Goal: Task Accomplishment & Management: Manage account settings

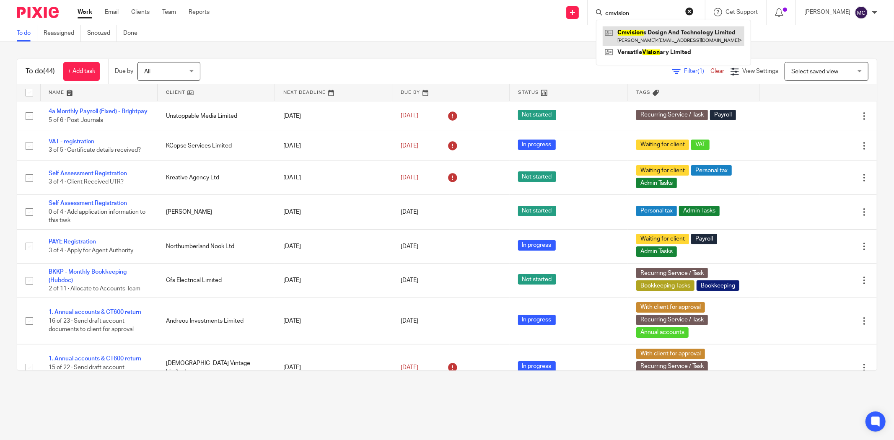
click at [654, 34] on link at bounding box center [673, 35] width 142 height 19
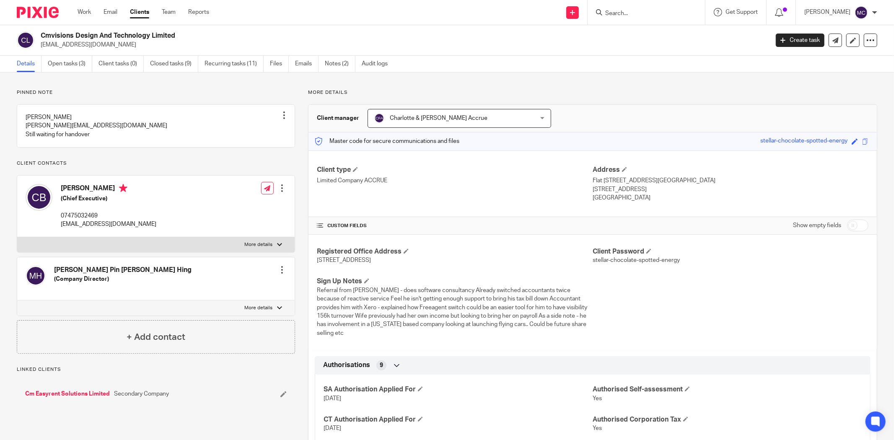
click at [76, 64] on link "Open tasks (3)" at bounding box center [70, 64] width 44 height 16
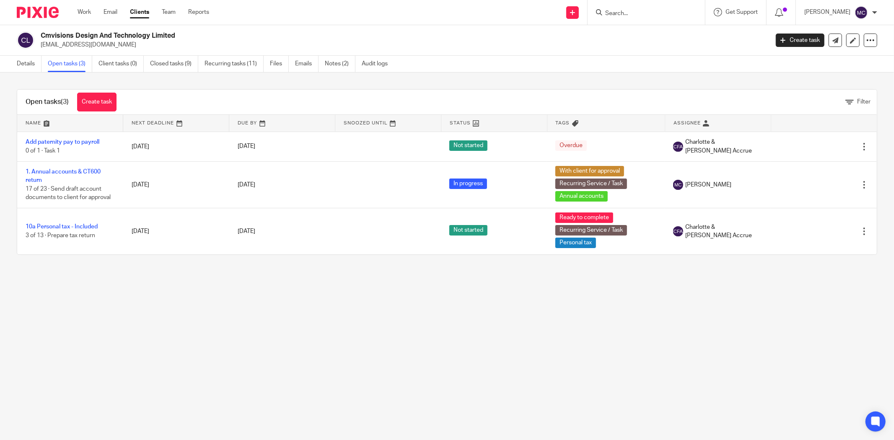
click at [624, 12] on input "Search" at bounding box center [641, 14] width 75 height 8
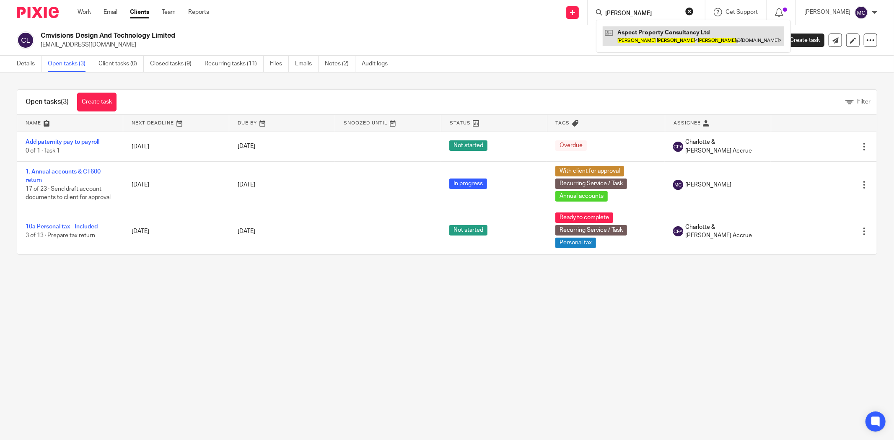
type input "john nealon"
click at [647, 41] on link at bounding box center [692, 35] width 181 height 19
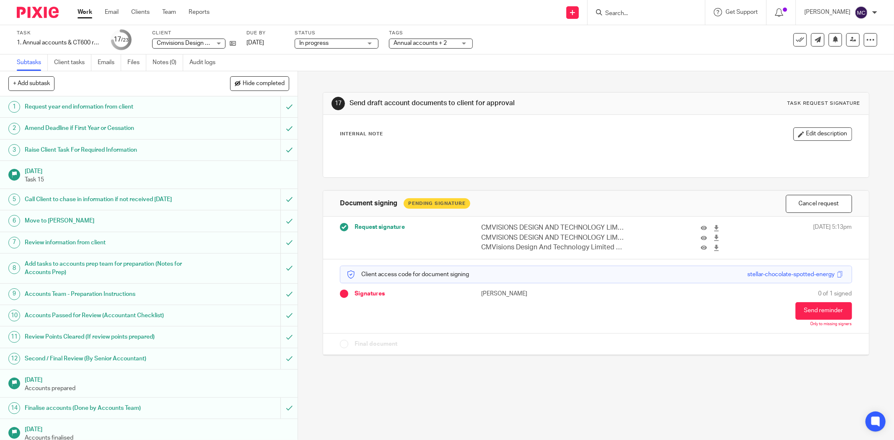
scroll to position [195, 0]
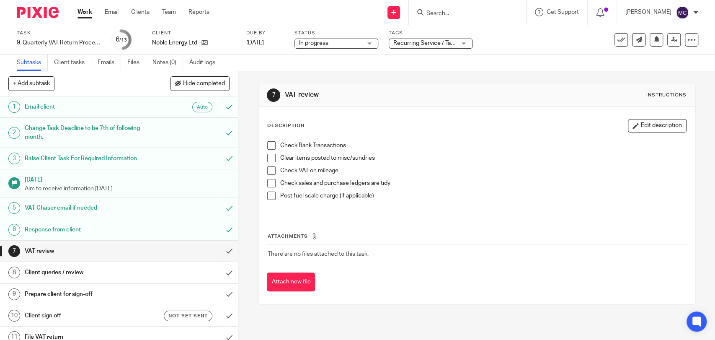
click at [448, 53] on div "Task 9. Quarterly VAT Return Process Save 9. Quarterly VAT Return Process 6 /13…" at bounding box center [357, 39] width 715 height 29
click at [448, 46] on span "Recurring Service / Task + 1" at bounding box center [424, 43] width 63 height 9
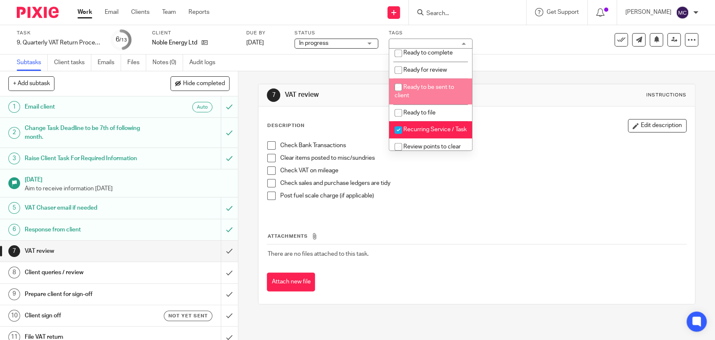
scroll to position [307, 0]
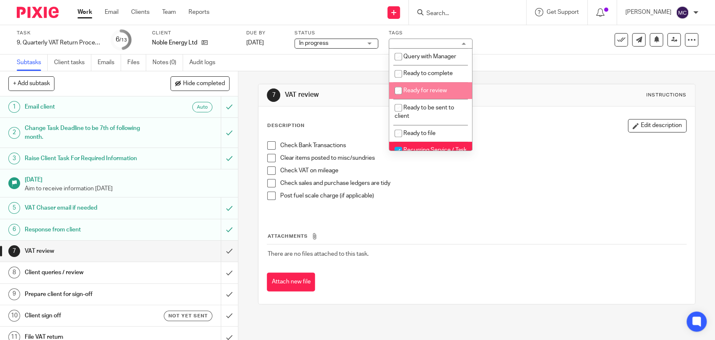
click at [424, 99] on li "Ready for review" at bounding box center [430, 90] width 83 height 17
checkbox input "true"
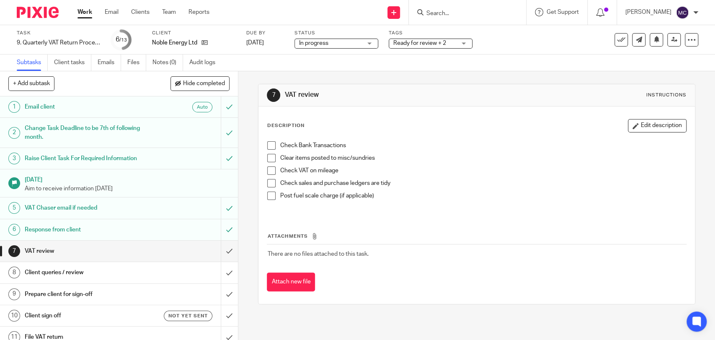
click at [542, 152] on div "Check Bank Transactions" at bounding box center [483, 147] width 406 height 13
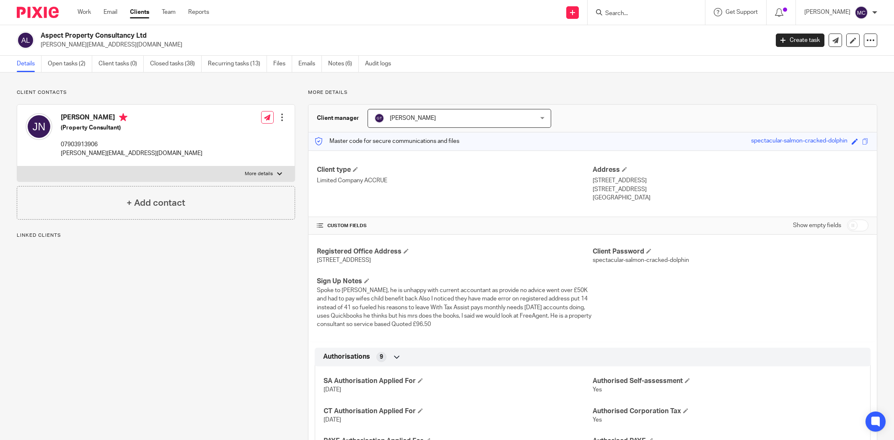
drag, startPoint x: 0, startPoint y: 0, endPoint x: 70, endPoint y: 65, distance: 95.4
click at [70, 65] on link "Open tasks (2)" at bounding box center [70, 64] width 44 height 16
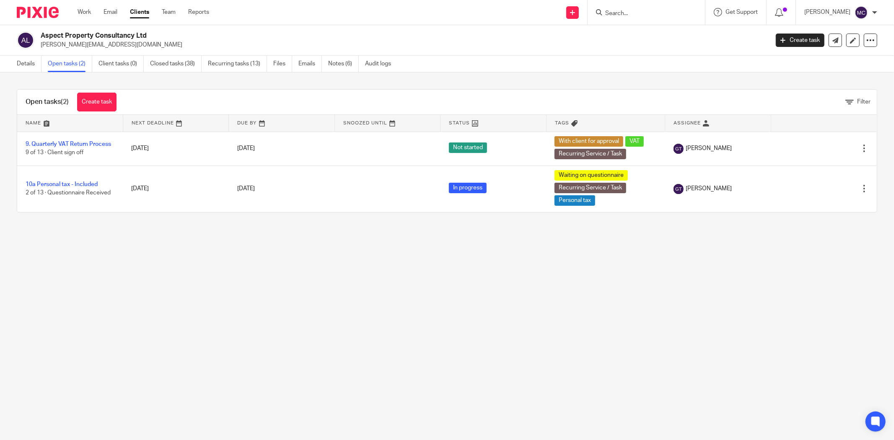
click at [640, 15] on input "Search" at bounding box center [641, 14] width 75 height 8
type input "malonet"
click at [639, 39] on link at bounding box center [692, 35] width 180 height 19
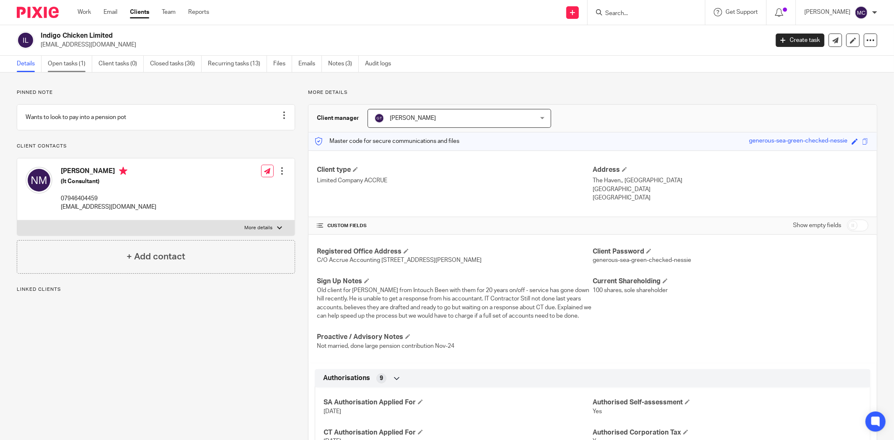
click at [70, 67] on link "Open tasks (1)" at bounding box center [70, 64] width 44 height 16
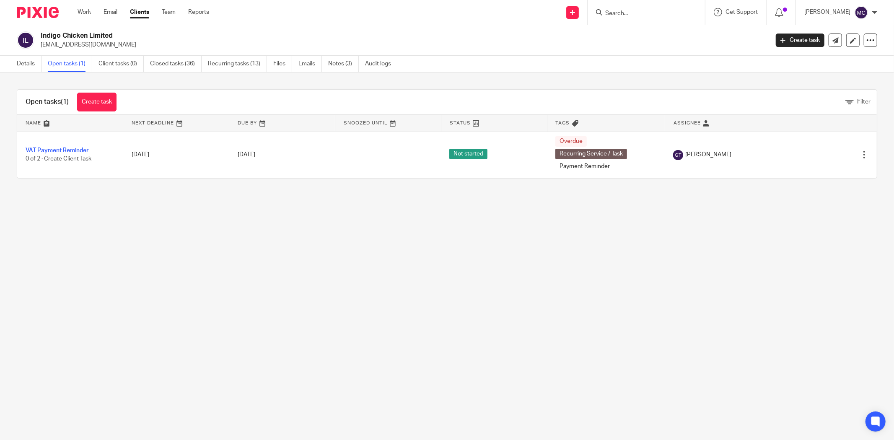
click at [644, 15] on input "Search" at bounding box center [641, 14] width 75 height 8
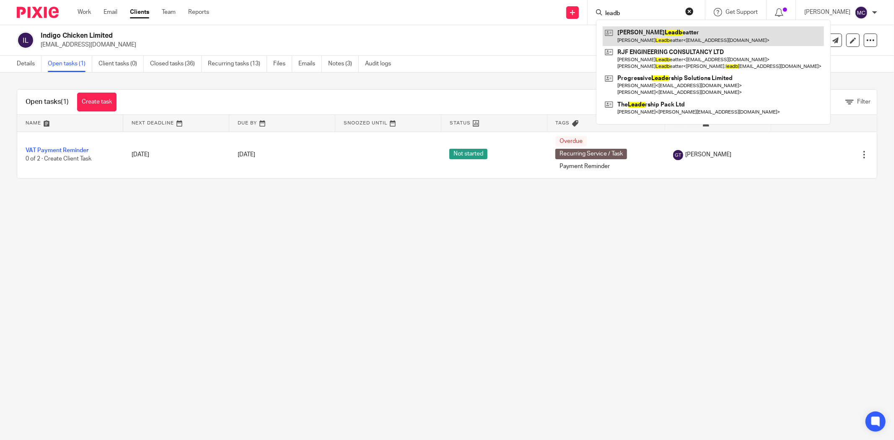
type input "leadb"
click at [646, 34] on link at bounding box center [712, 35] width 221 height 19
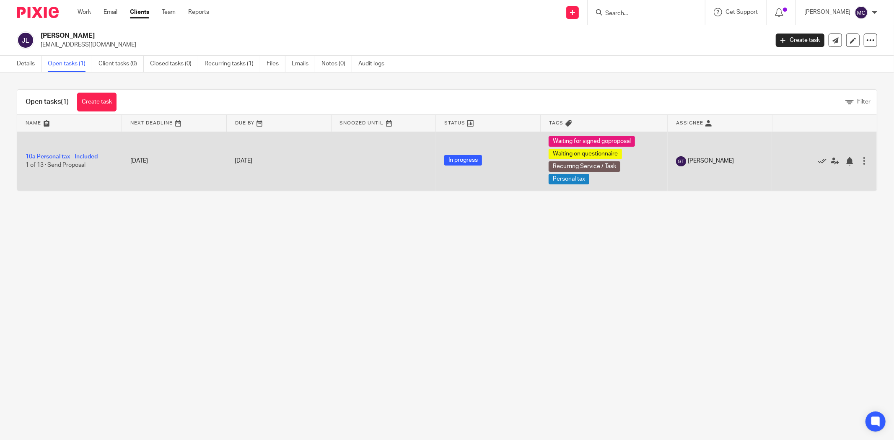
click at [54, 160] on td "10a Personal tax - Included 1 of 13 · Send Proposal" at bounding box center [69, 161] width 105 height 59
click at [54, 159] on link "10a Personal tax - Included" at bounding box center [62, 157] width 72 height 6
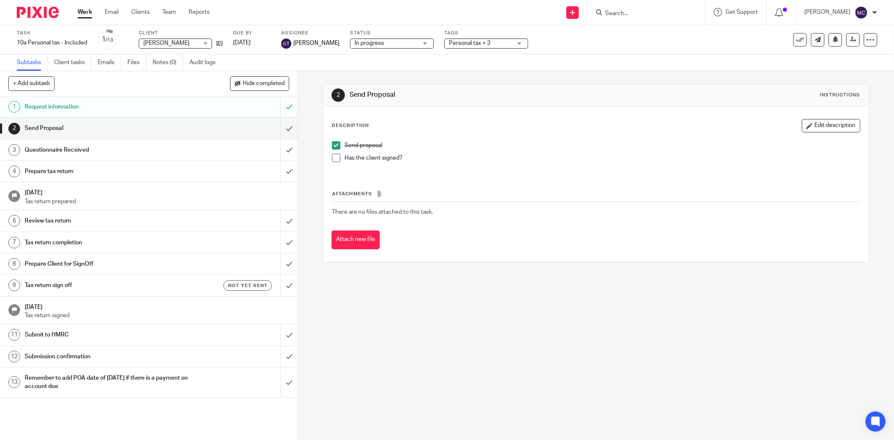
click at [332, 160] on span at bounding box center [336, 158] width 8 height 8
click at [183, 135] on link "2 Send Proposal" at bounding box center [140, 128] width 280 height 21
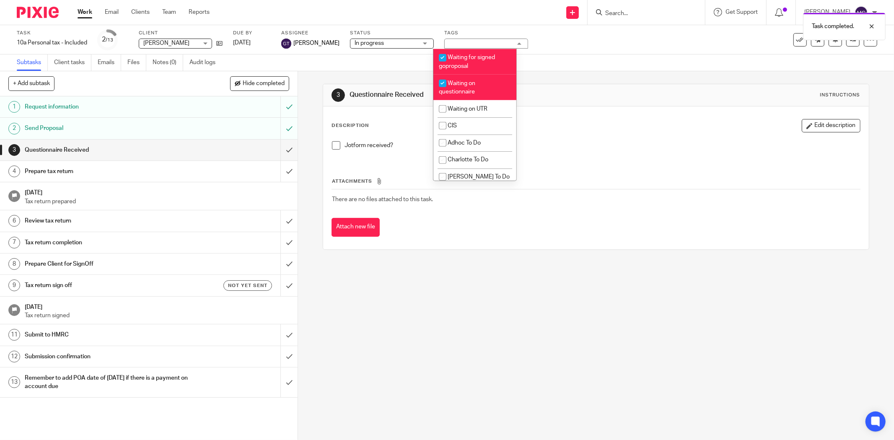
scroll to position [698, 0]
click at [452, 74] on li "Waiting for signed goproposal" at bounding box center [474, 62] width 83 height 26
checkbox input "false"
click at [566, 141] on p "Jotform received?" at bounding box center [601, 145] width 515 height 8
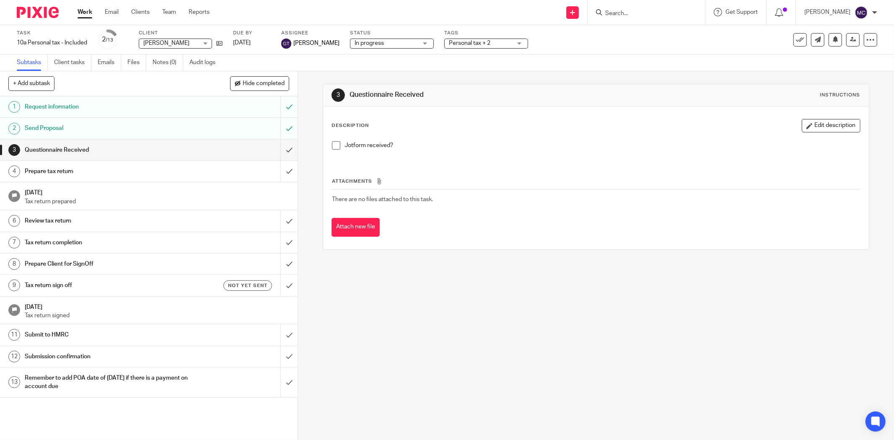
click at [449, 39] on span "Personal tax + 2" at bounding box center [480, 43] width 63 height 9
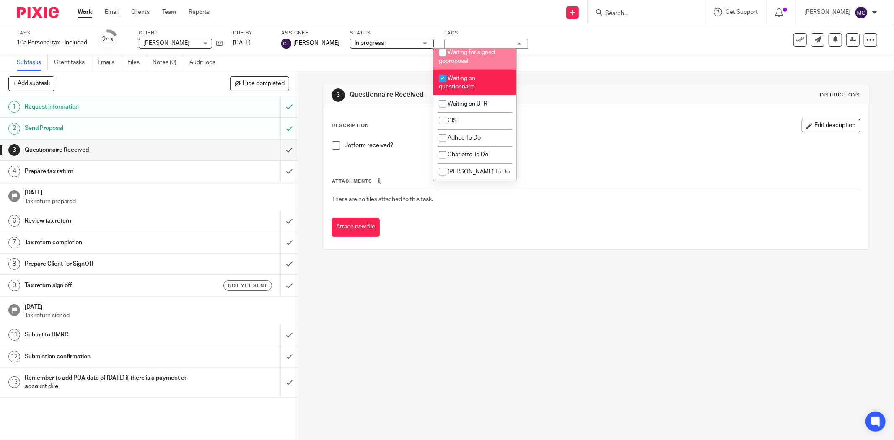
scroll to position [747, 0]
click at [465, 86] on span "Waiting on questionnaire" at bounding box center [457, 82] width 36 height 15
checkbox input "false"
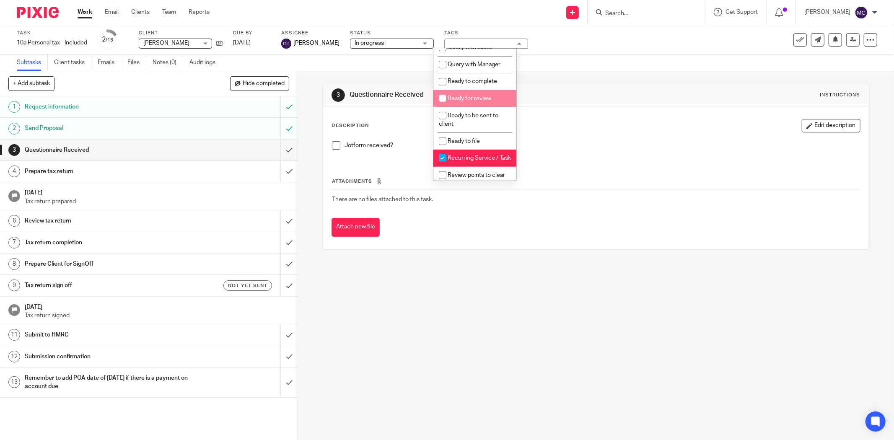
scroll to position [282, 0]
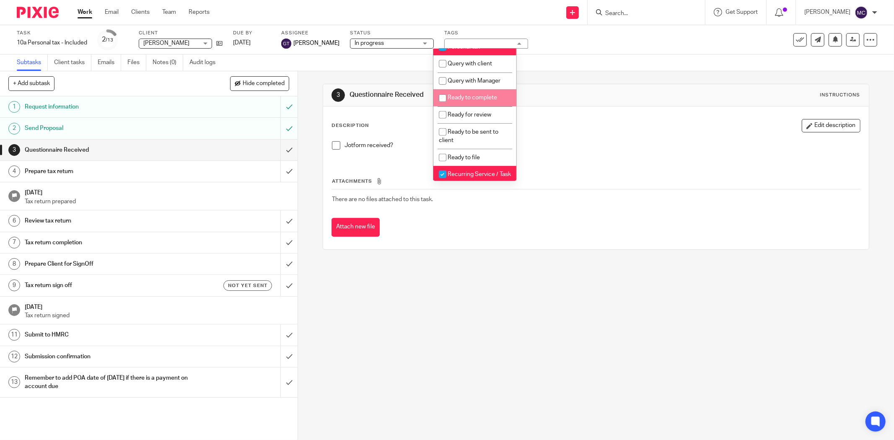
click at [469, 106] on li "Ready to complete" at bounding box center [474, 97] width 83 height 17
checkbox input "true"
click at [618, 166] on div "Attachments There are no files attached to this task. Attach new file" at bounding box center [595, 198] width 529 height 76
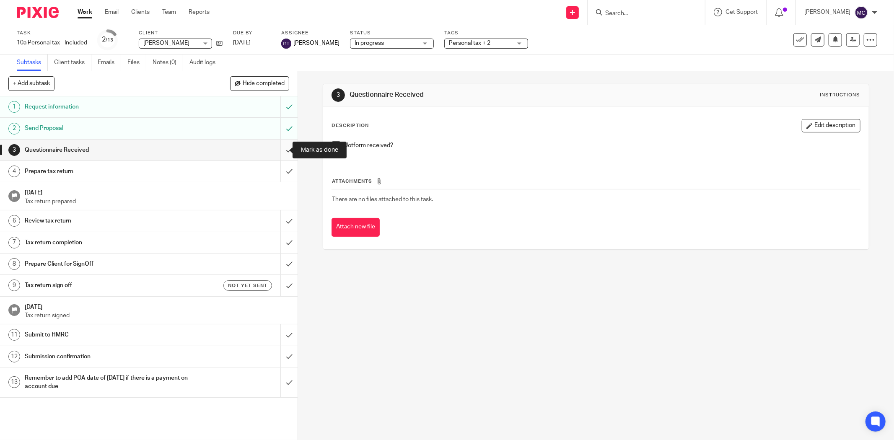
click at [279, 156] on input "submit" at bounding box center [148, 149] width 297 height 21
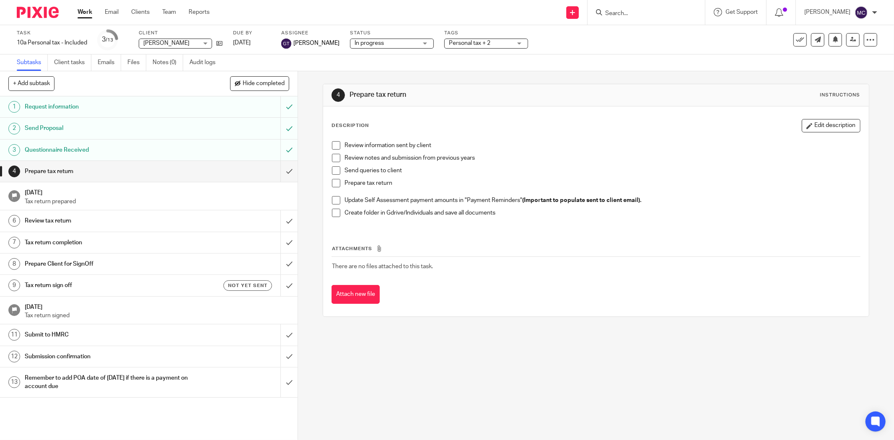
click at [619, 11] on input "Search" at bounding box center [641, 14] width 75 height 8
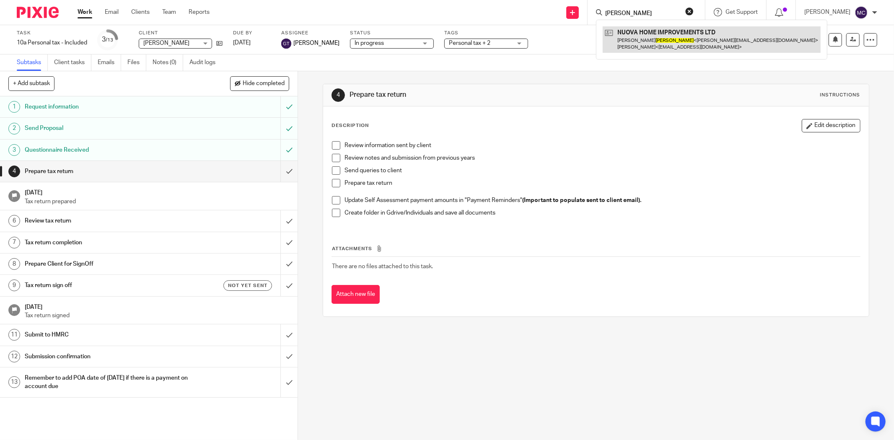
type input "patrizi"
click at [667, 39] on link at bounding box center [711, 39] width 218 height 26
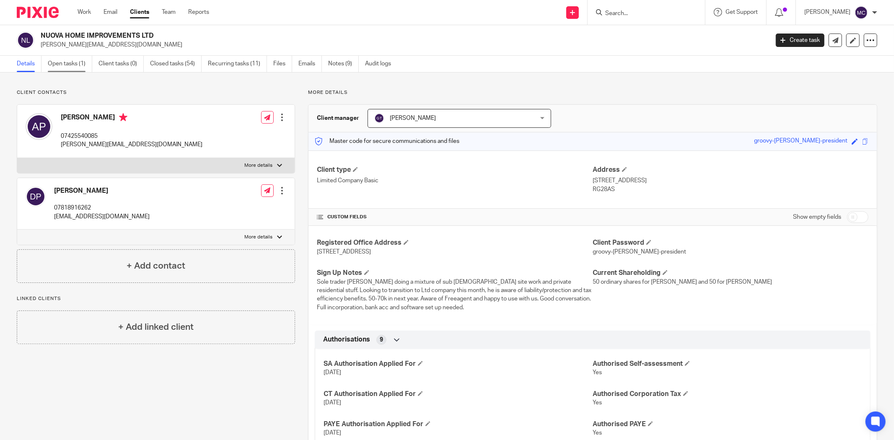
click at [68, 68] on link "Open tasks (1)" at bounding box center [70, 64] width 44 height 16
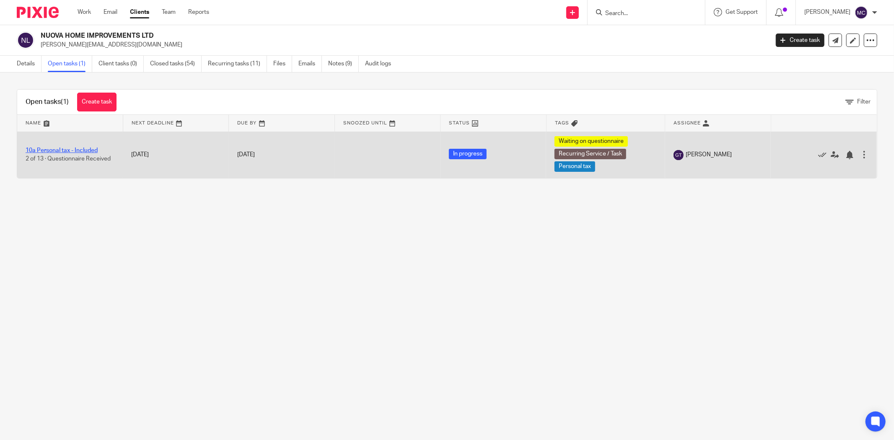
click at [81, 149] on link "10a Personal tax - Included" at bounding box center [62, 150] width 72 height 6
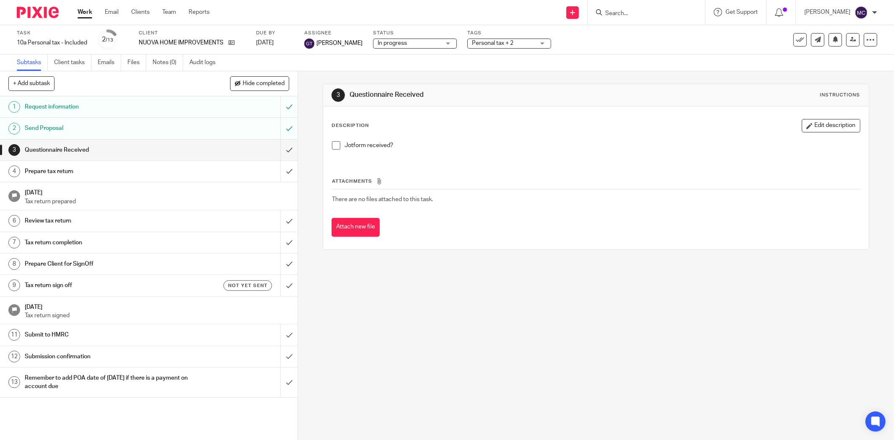
click at [619, 10] on input "Search" at bounding box center [641, 14] width 75 height 8
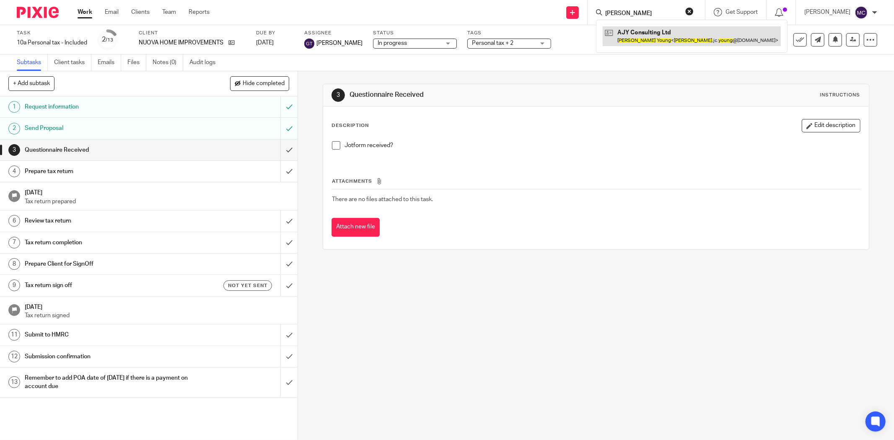
type input "[PERSON_NAME]"
click at [630, 38] on link at bounding box center [691, 35] width 178 height 19
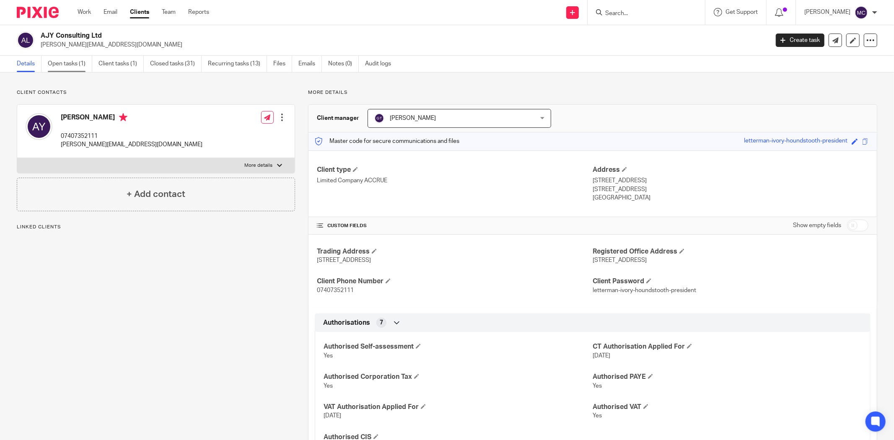
click at [75, 65] on link "Open tasks (1)" at bounding box center [70, 64] width 44 height 16
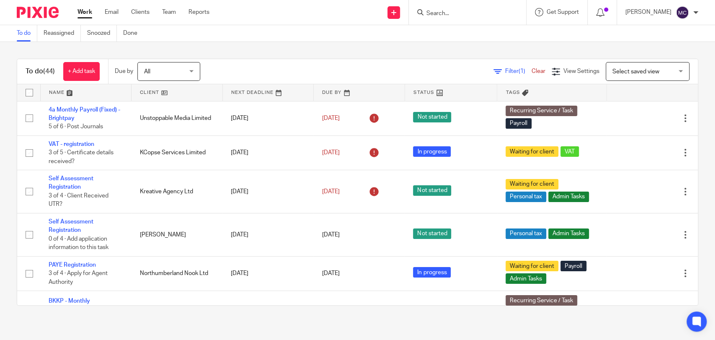
click at [493, 70] on icon at bounding box center [497, 71] width 8 height 8
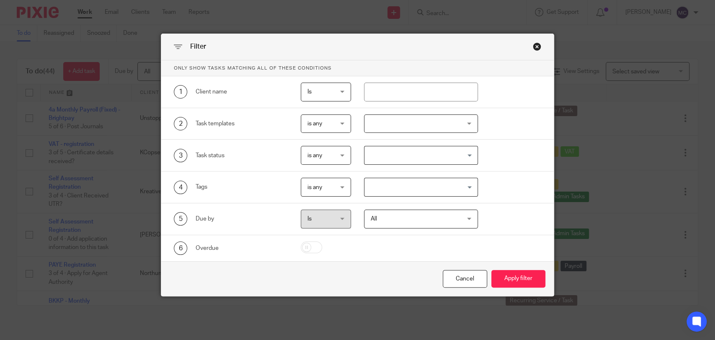
click at [395, 185] on input "Search for option" at bounding box center [418, 187] width 107 height 15
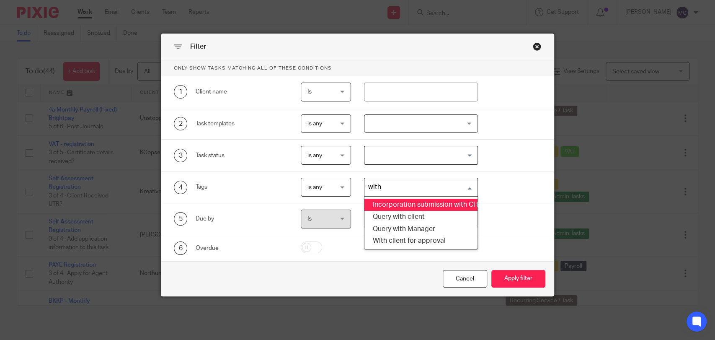
type input "with"
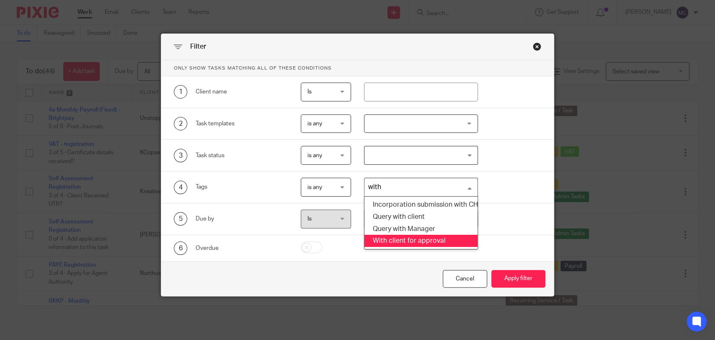
click at [423, 242] on li "With client for approval" at bounding box center [420, 241] width 113 height 12
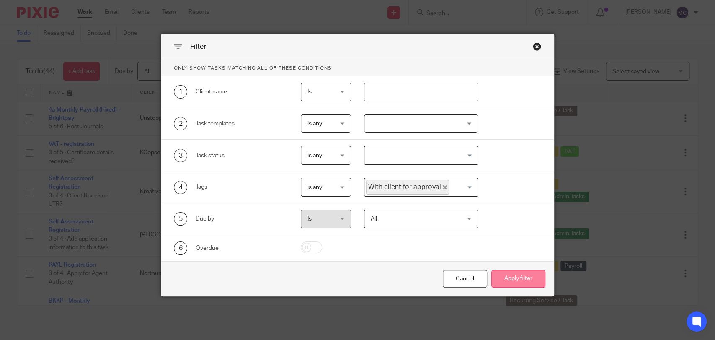
click at [516, 270] on button "Apply filter" at bounding box center [518, 279] width 54 height 18
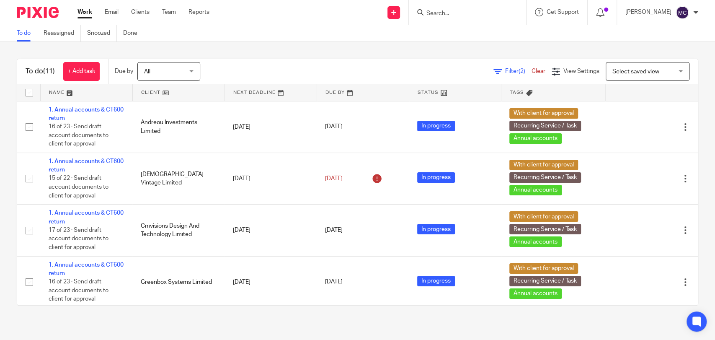
click at [441, 18] on div at bounding box center [467, 12] width 117 height 25
click at [439, 12] on input "Search" at bounding box center [463, 14] width 75 height 8
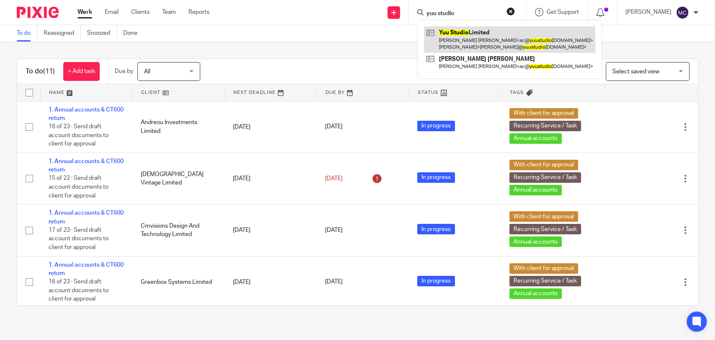
type input "yuu studio"
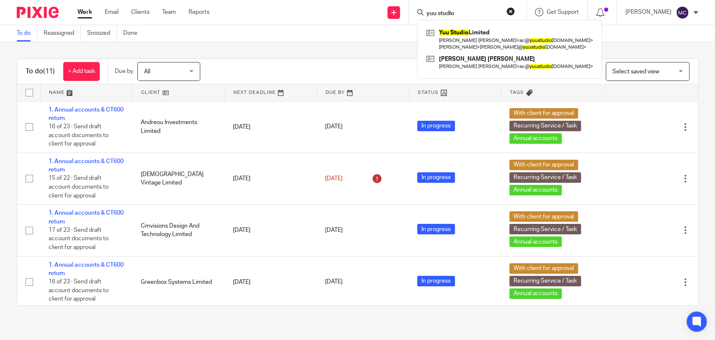
click at [350, 35] on div "To do Reassigned Snoozed Done" at bounding box center [357, 33] width 715 height 17
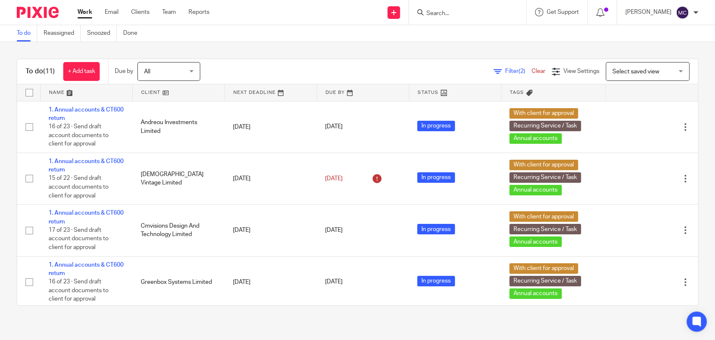
click at [364, 40] on div "To do Reassigned Snoozed Done" at bounding box center [357, 33] width 715 height 17
click at [687, 32] on div "To do Reassigned Snoozed Done" at bounding box center [357, 33] width 715 height 17
click at [612, 71] on span "Select saved view" at bounding box center [635, 72] width 47 height 6
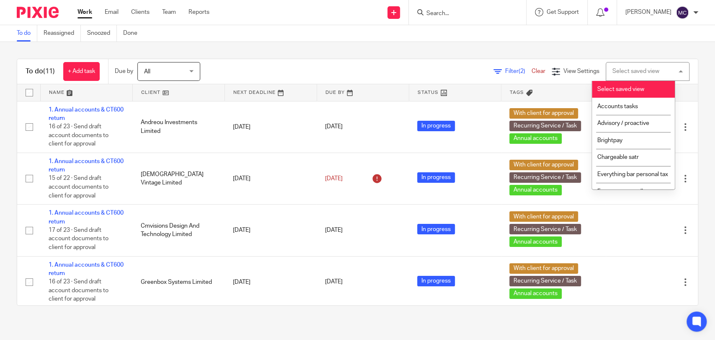
click at [515, 68] on link "Filter (2)" at bounding box center [512, 71] width 38 height 6
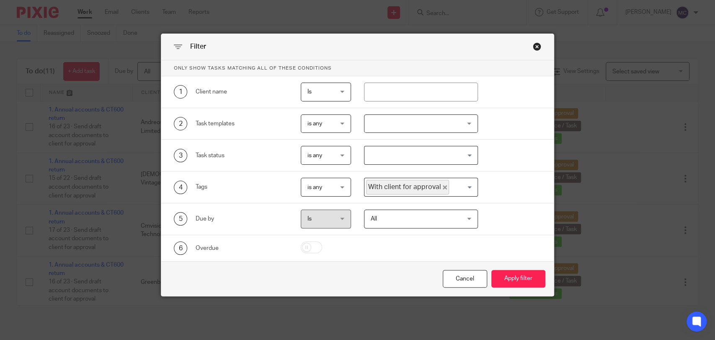
click at [535, 44] on div "Close this dialog window" at bounding box center [537, 46] width 8 height 8
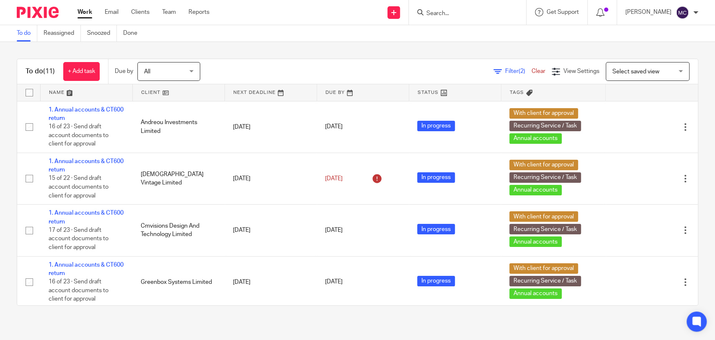
click at [83, 15] on link "Work" at bounding box center [84, 12] width 15 height 8
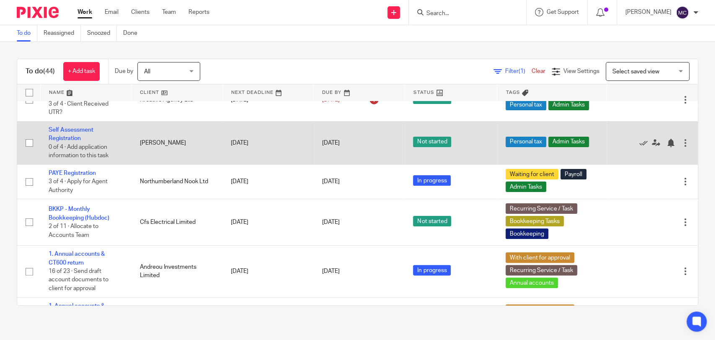
scroll to position [93, 0]
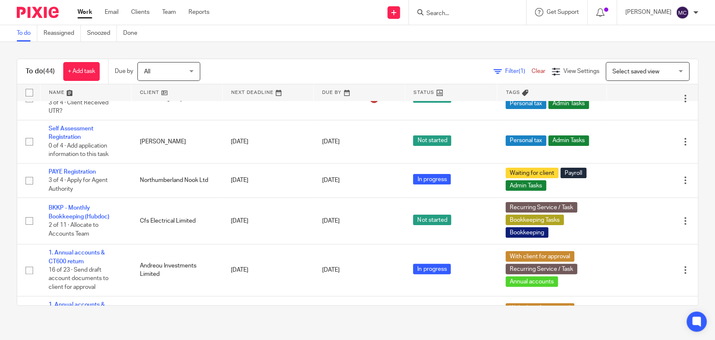
click at [452, 10] on input "Search" at bounding box center [463, 14] width 75 height 8
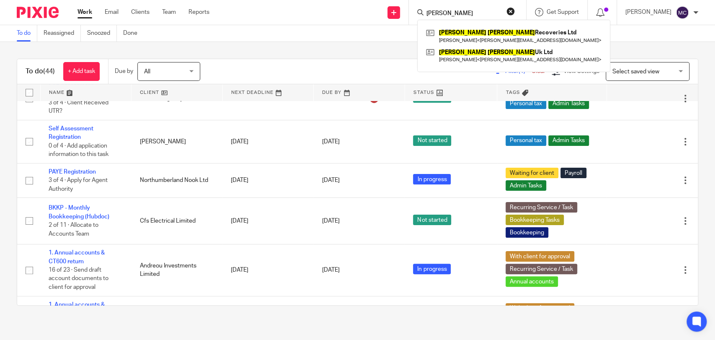
type input "slater bryne"
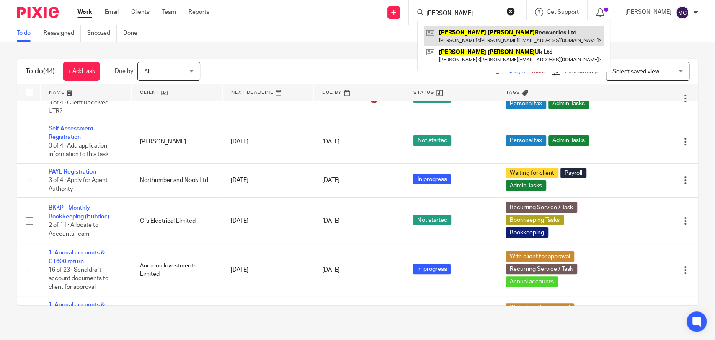
click at [504, 36] on link at bounding box center [514, 35] width 180 height 19
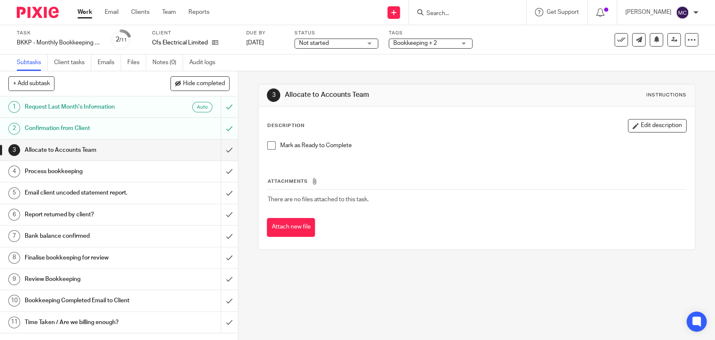
click at [437, 16] on input "Search" at bounding box center [463, 14] width 75 height 8
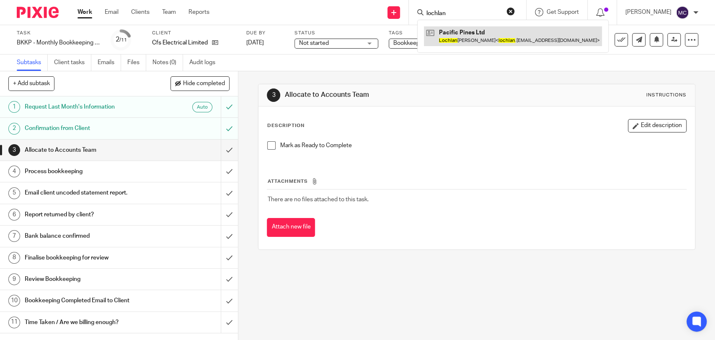
type input "lochlan"
click at [469, 38] on link at bounding box center [513, 35] width 178 height 19
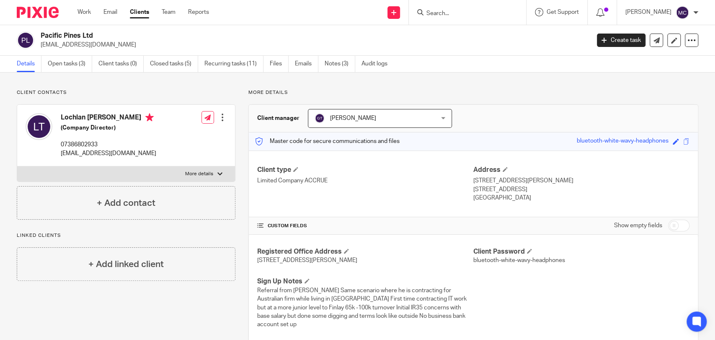
click at [197, 173] on p "More details" at bounding box center [199, 173] width 28 height 7
click at [17, 166] on input "More details" at bounding box center [17, 166] width 0 height 0
checkbox input "true"
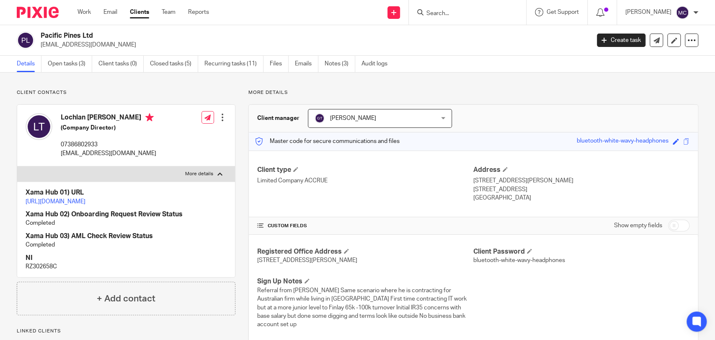
click at [85, 199] on link "[URL][DOMAIN_NAME]" at bounding box center [56, 202] width 60 height 6
click at [85, 143] on p "07386802933" at bounding box center [109, 144] width 96 height 8
copy p "07386802933"
click at [68, 45] on p "lochlan.taverner@gmail.com" at bounding box center [313, 45] width 544 height 8
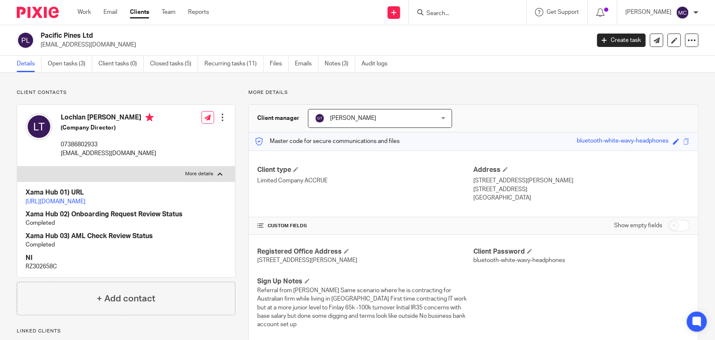
click at [68, 45] on p "lochlan.taverner@gmail.com" at bounding box center [313, 45] width 544 height 8
copy main "lochlan.taverner@gmail.com Create task Update from Companies House Export data …"
click at [65, 36] on h2 "Pacific Pines Ltd" at bounding box center [258, 35] width 435 height 9
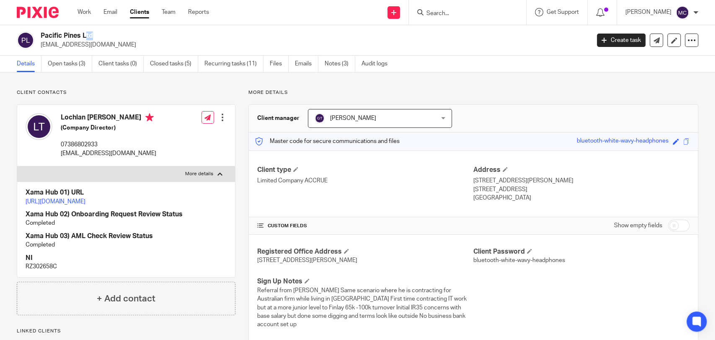
click at [65, 36] on h2 "Pacific Pines Ltd" at bounding box center [258, 35] width 435 height 9
copy div "Pacific Pines Ltd"
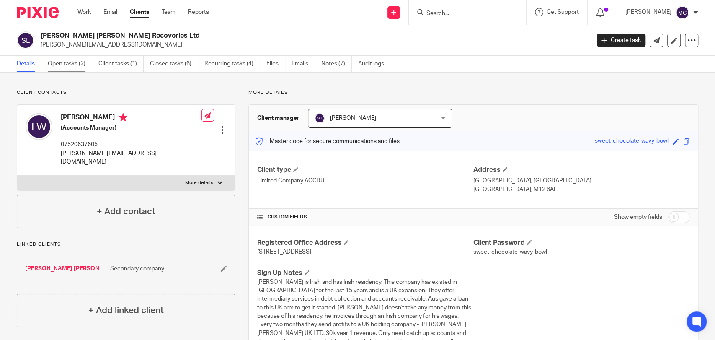
click at [63, 60] on link "Open tasks (2)" at bounding box center [70, 64] width 44 height 16
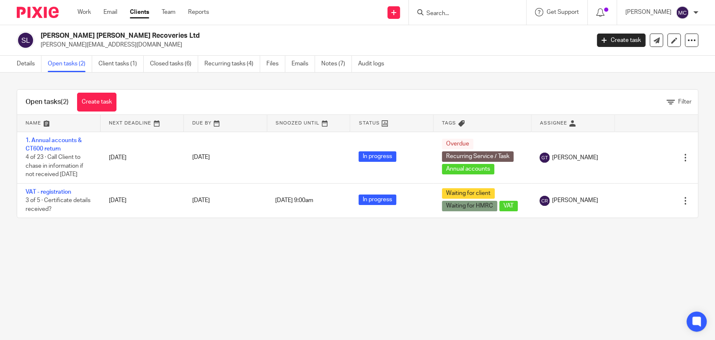
click at [59, 142] on link "1. Annual accounts & CT600 return" at bounding box center [54, 144] width 56 height 14
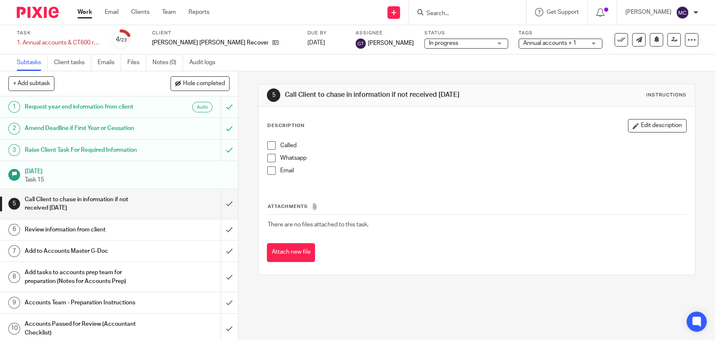
click at [479, 53] on div "Task 1. Annual accounts & CT600 return Save 1. Annual accounts & CT600 return 4…" at bounding box center [357, 39] width 715 height 29
click at [523, 39] on span "Annual accounts + 1" at bounding box center [554, 43] width 63 height 9
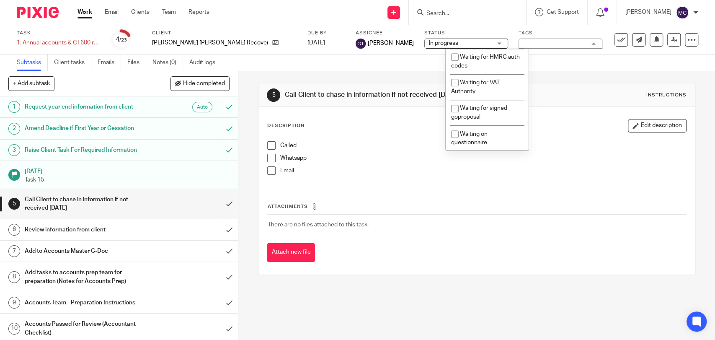
scroll to position [651, 0]
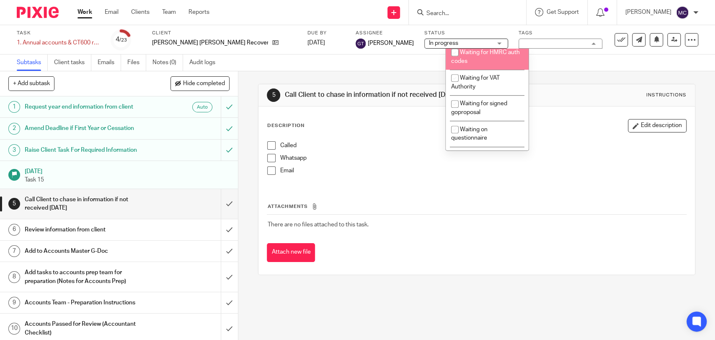
click at [446, 13] on input "Search" at bounding box center [463, 14] width 75 height 8
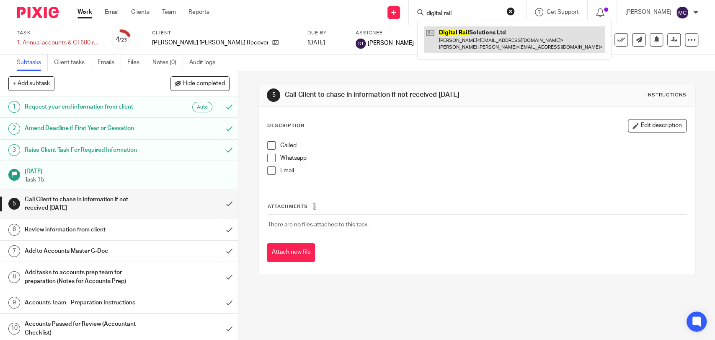
type input "digital rail"
click at [522, 37] on link at bounding box center [514, 39] width 181 height 26
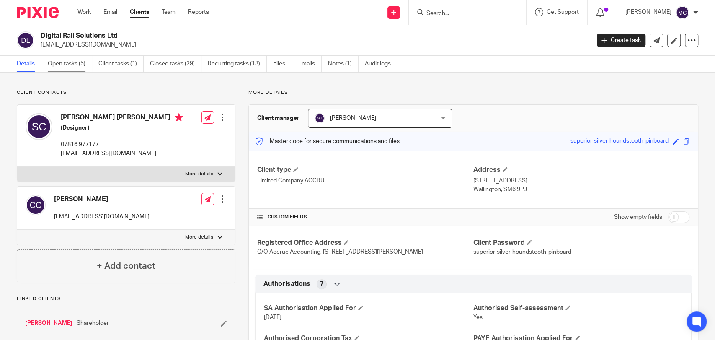
click at [79, 61] on link "Open tasks (5)" at bounding box center [70, 64] width 44 height 16
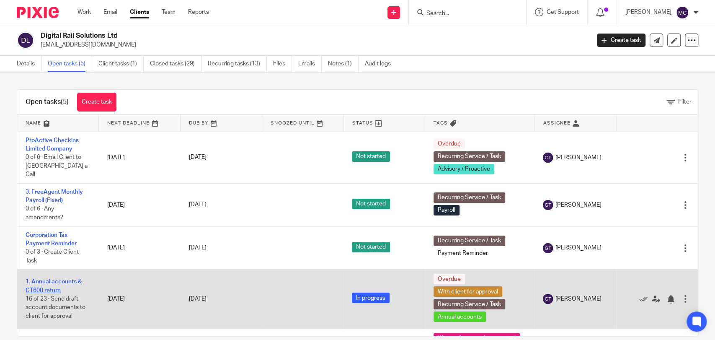
click at [57, 279] on link "1. Annual accounts & CT600 return" at bounding box center [54, 286] width 56 height 14
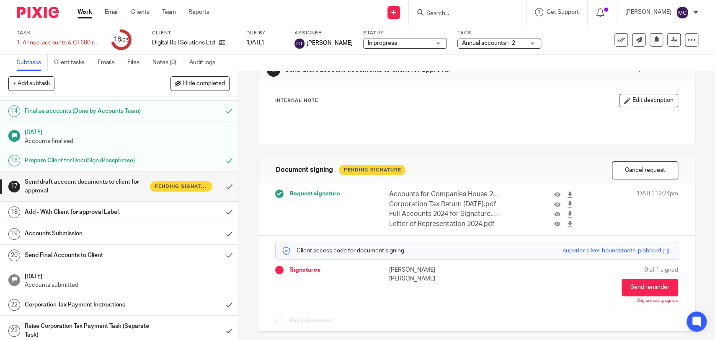
scroll to position [336, 0]
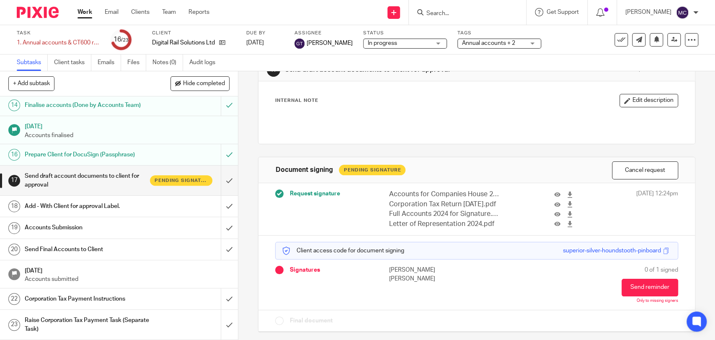
click at [456, 12] on input "Search" at bounding box center [463, 14] width 75 height 8
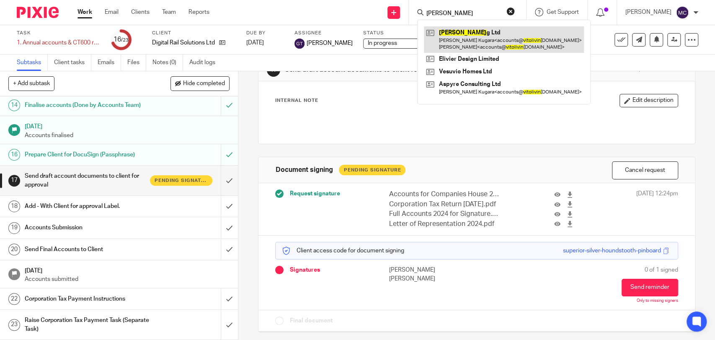
type input "vito livin"
click at [464, 36] on link at bounding box center [504, 39] width 160 height 26
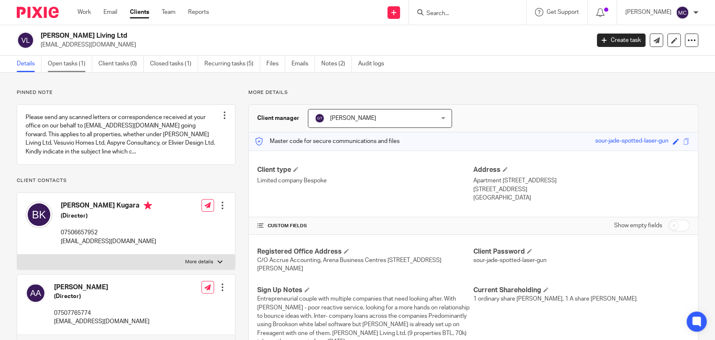
click at [76, 67] on link "Open tasks (1)" at bounding box center [70, 64] width 44 height 16
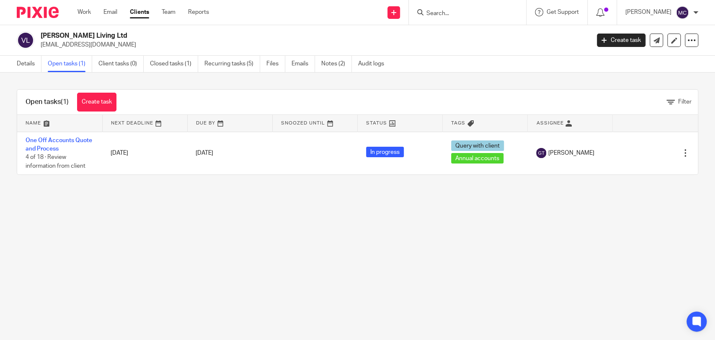
click at [436, 2] on div at bounding box center [467, 12] width 117 height 25
click at [447, 15] on input "Search" at bounding box center [463, 14] width 75 height 8
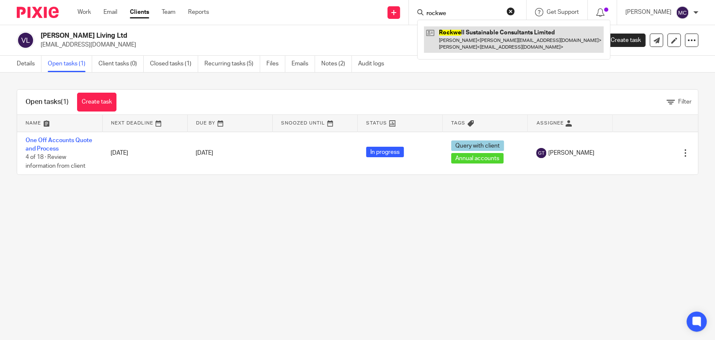
type input "rockwe"
click at [470, 38] on link at bounding box center [514, 39] width 180 height 26
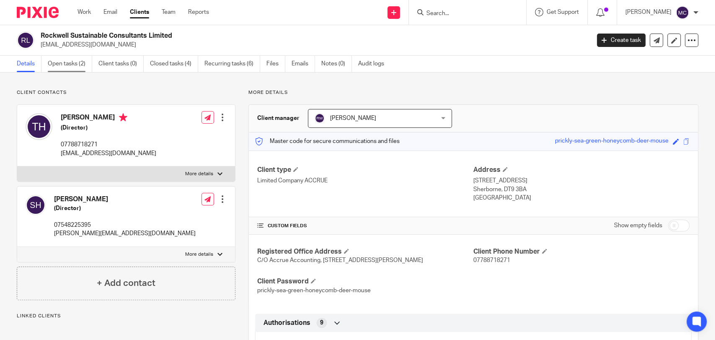
click at [72, 59] on link "Open tasks (2)" at bounding box center [70, 64] width 44 height 16
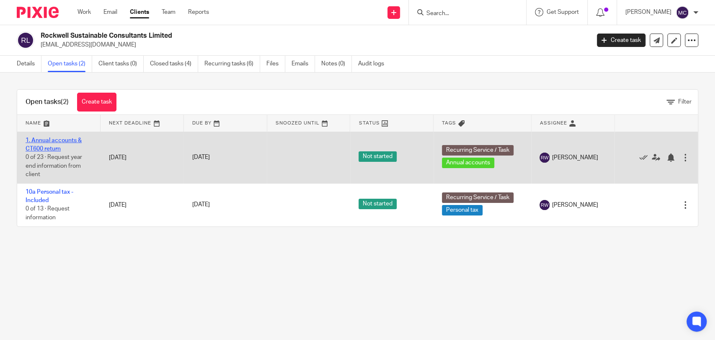
click at [67, 141] on link "1. Annual accounts & CT600 return" at bounding box center [54, 144] width 56 height 14
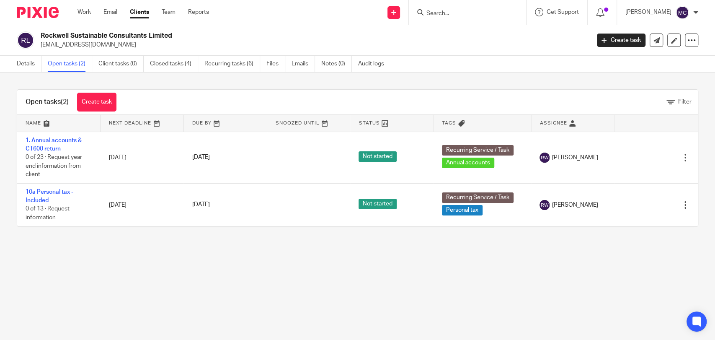
click at [446, 13] on input "Search" at bounding box center [463, 14] width 75 height 8
click at [457, 11] on input "Search" at bounding box center [463, 14] width 75 height 8
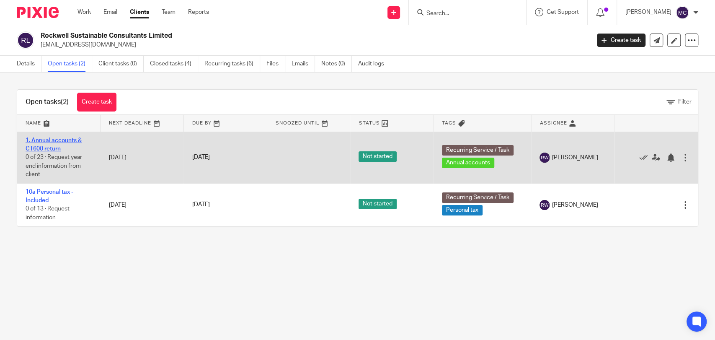
click at [65, 140] on link "1. Annual accounts & CT600 return" at bounding box center [54, 144] width 56 height 14
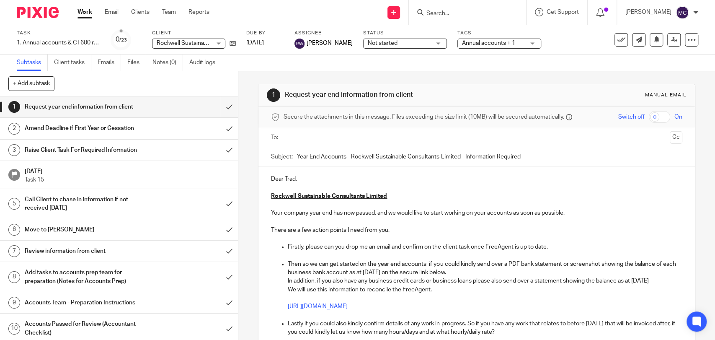
click at [483, 16] on input "Search" at bounding box center [463, 14] width 75 height 8
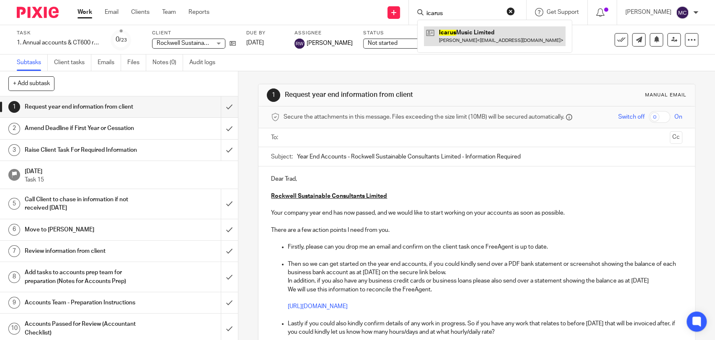
type input "icarus"
click at [496, 36] on link at bounding box center [495, 35] width 142 height 19
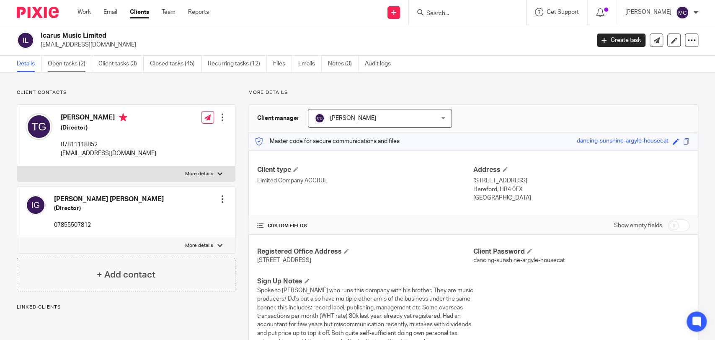
click at [64, 56] on link "Open tasks (2)" at bounding box center [70, 64] width 44 height 16
click at [69, 65] on link "Open tasks (2)" at bounding box center [70, 64] width 44 height 16
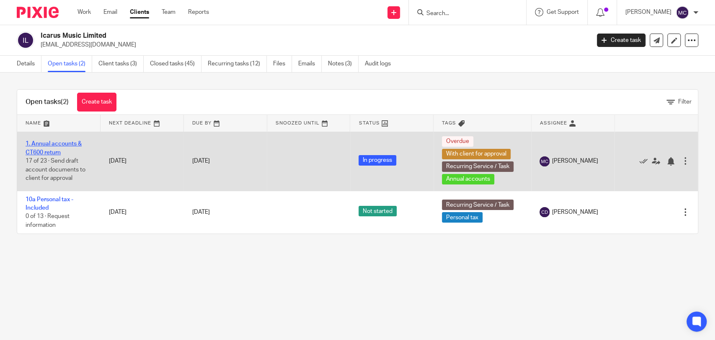
click at [54, 142] on link "1. Annual accounts & CT600 return" at bounding box center [54, 148] width 56 height 14
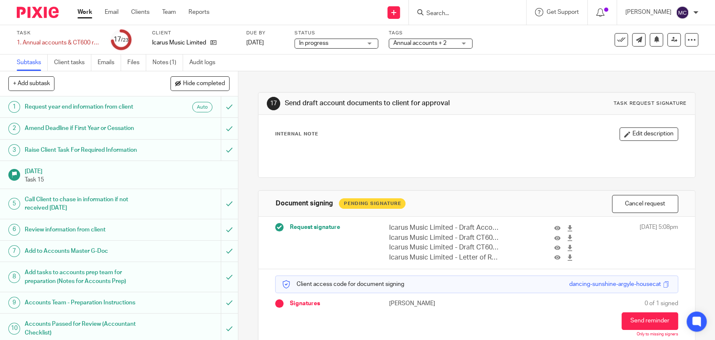
scroll to position [336, 0]
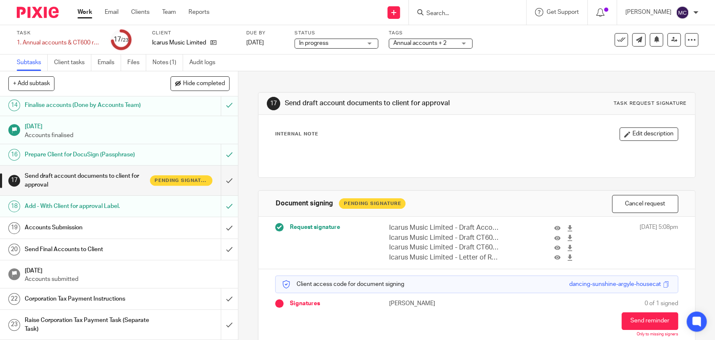
click at [455, 15] on input "Search" at bounding box center [463, 14] width 75 height 8
click at [634, 314] on button "Send reminder" at bounding box center [650, 321] width 57 height 18
click at [436, 13] on input "Search" at bounding box center [463, 14] width 75 height 8
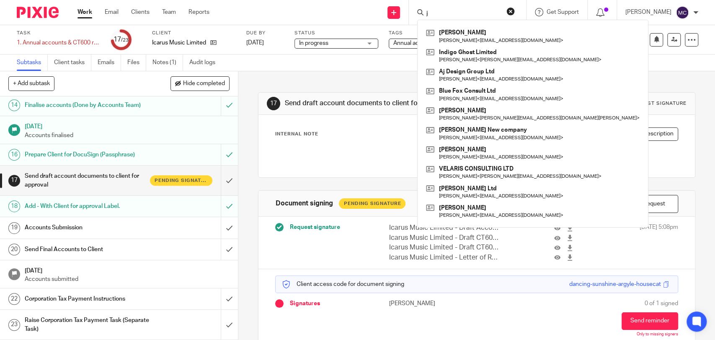
type input "j"
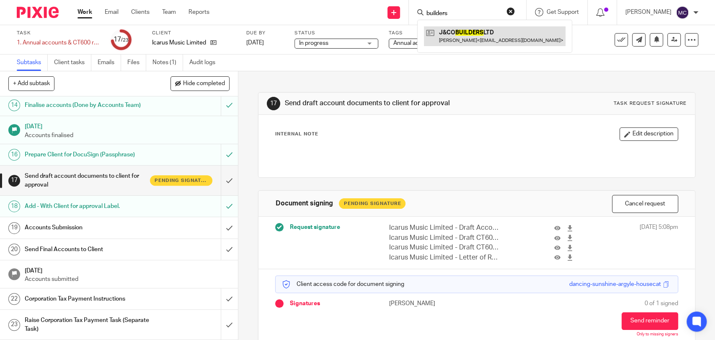
type input "builders"
click at [496, 44] on link at bounding box center [495, 35] width 142 height 19
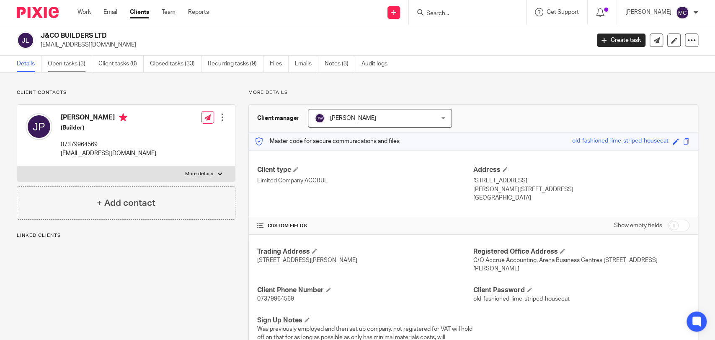
click at [79, 65] on link "Open tasks (3)" at bounding box center [70, 64] width 44 height 16
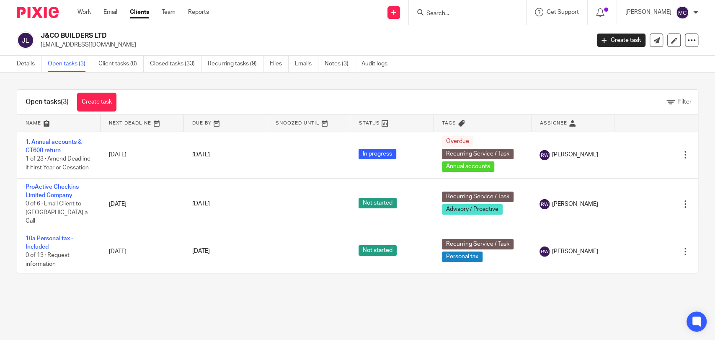
click at [80, 32] on h2 "J&CO BUILDERS LTD" at bounding box center [258, 35] width 435 height 9
copy div "J&CO BUILDERS LTD"
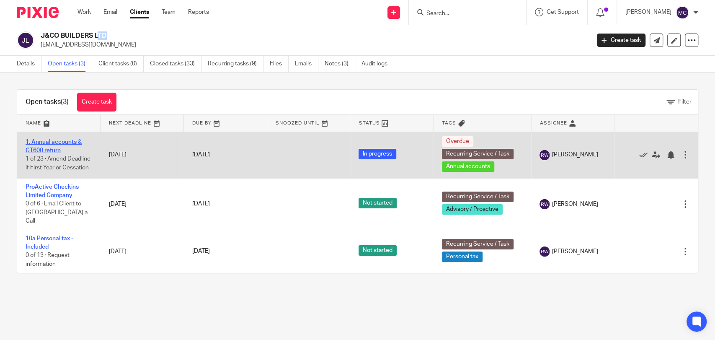
click at [57, 140] on link "1. Annual accounts & CT600 return" at bounding box center [54, 146] width 56 height 14
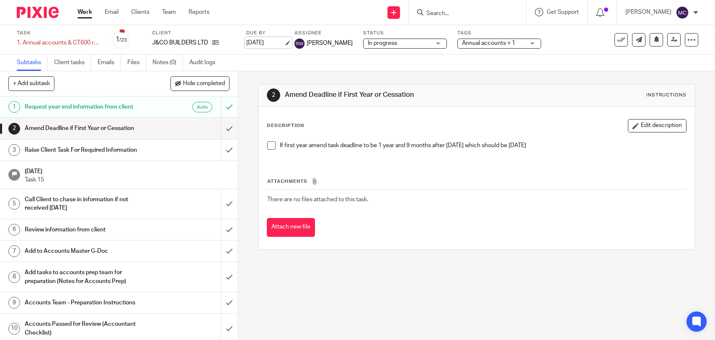
click at [254, 45] on link "[DATE]" at bounding box center [265, 43] width 38 height 9
click at [262, 42] on link "26 Jul 2025" at bounding box center [265, 43] width 38 height 9
click at [429, 192] on td "There are no files attached to this task." at bounding box center [476, 199] width 419 height 20
click at [455, 16] on input "Search" at bounding box center [463, 14] width 75 height 8
click at [88, 10] on link "Work" at bounding box center [84, 12] width 15 height 8
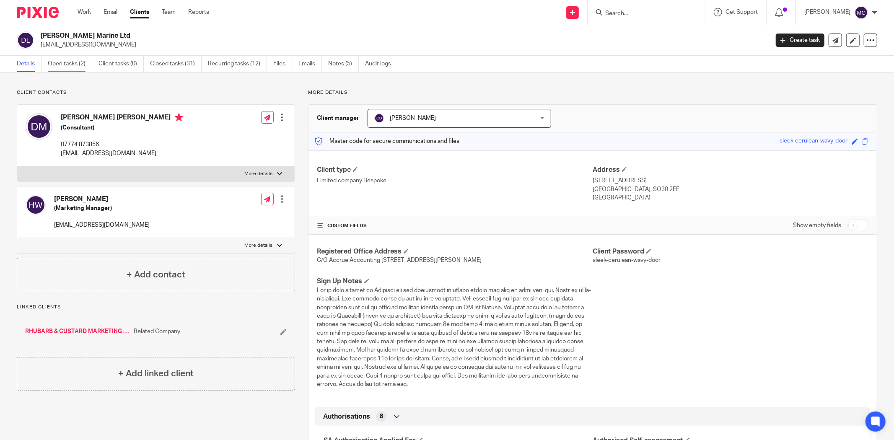
click at [81, 65] on link "Open tasks (2)" at bounding box center [70, 64] width 44 height 16
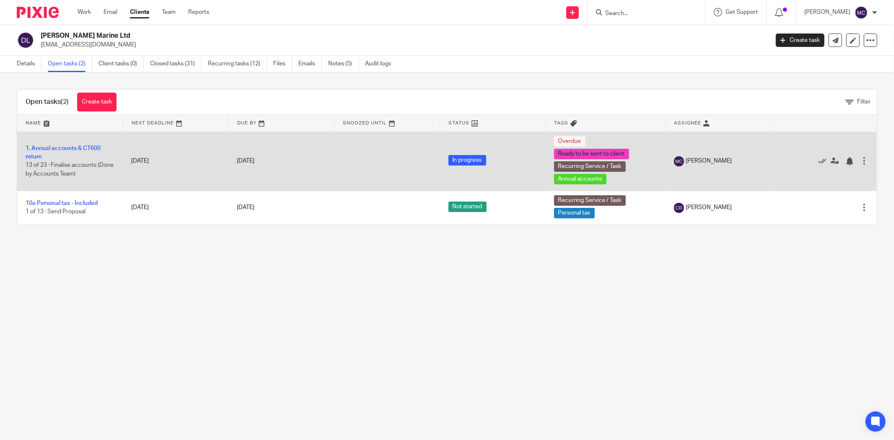
click at [83, 144] on td "1. Annual accounts & CT600 return 13 of 23 · Finalise accounts (Done by Account…" at bounding box center [70, 161] width 106 height 59
click at [84, 147] on link "1. Annual accounts & CT600 return" at bounding box center [63, 152] width 75 height 14
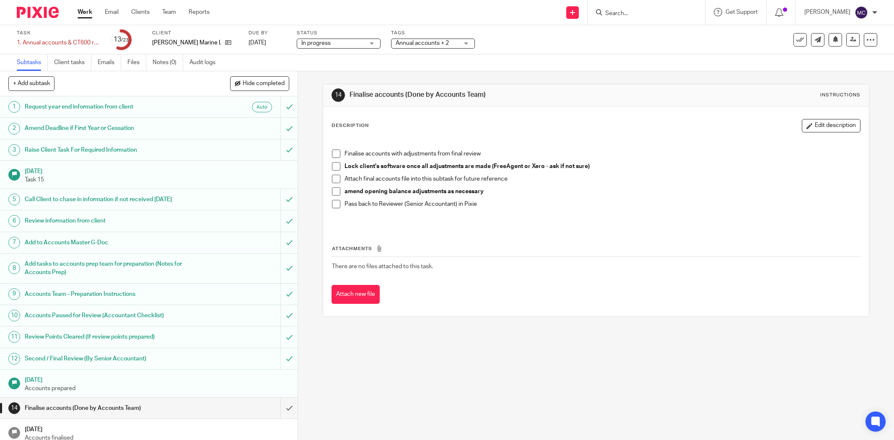
click at [430, 45] on span "Annual accounts + 2" at bounding box center [421, 43] width 53 height 6
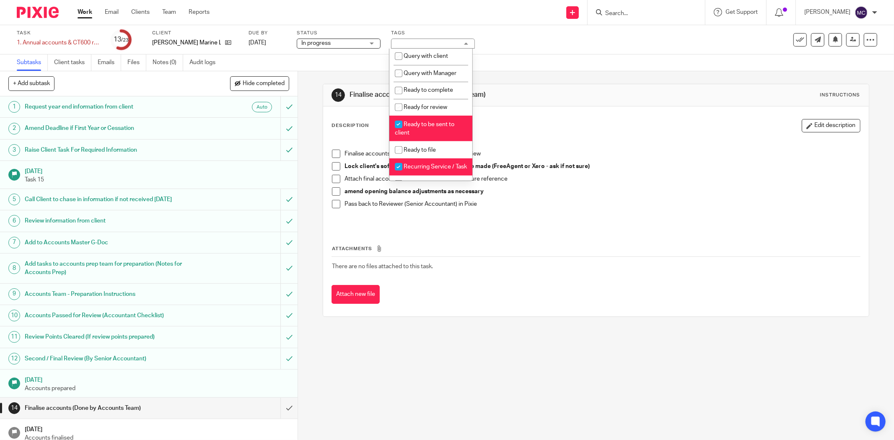
scroll to position [325, 0]
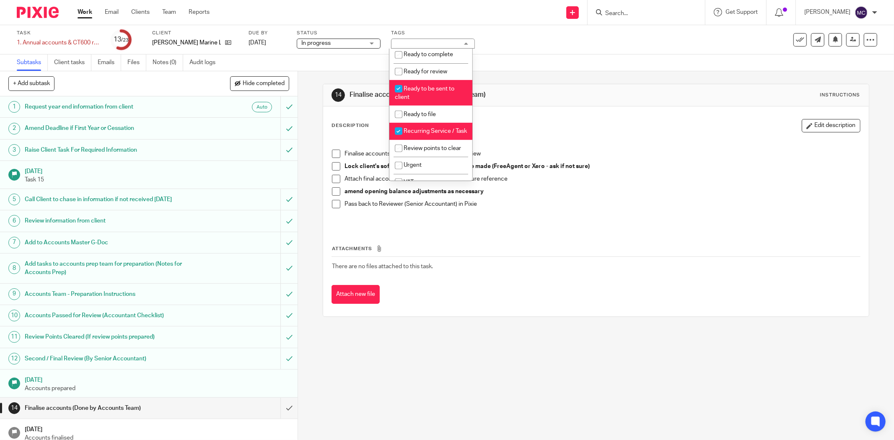
click at [434, 101] on span "Ready to be sent to client" at bounding box center [424, 93] width 59 height 15
checkbox input "false"
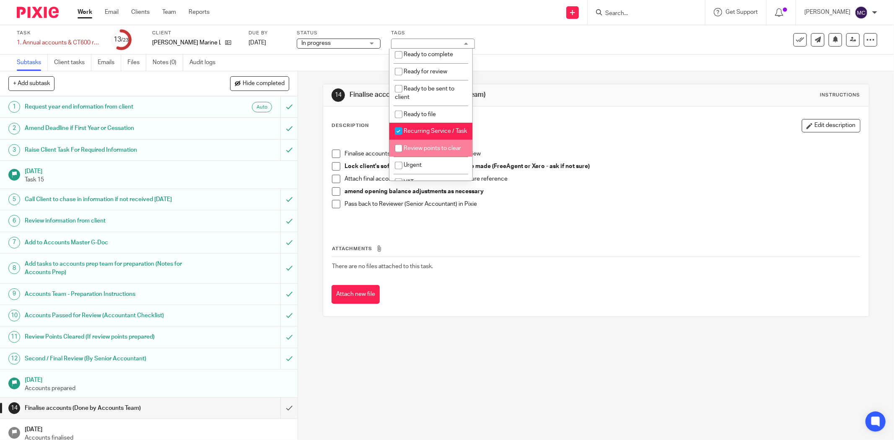
click at [549, 284] on div "Attachments There are no files attached to this task. Attach new file" at bounding box center [595, 266] width 529 height 76
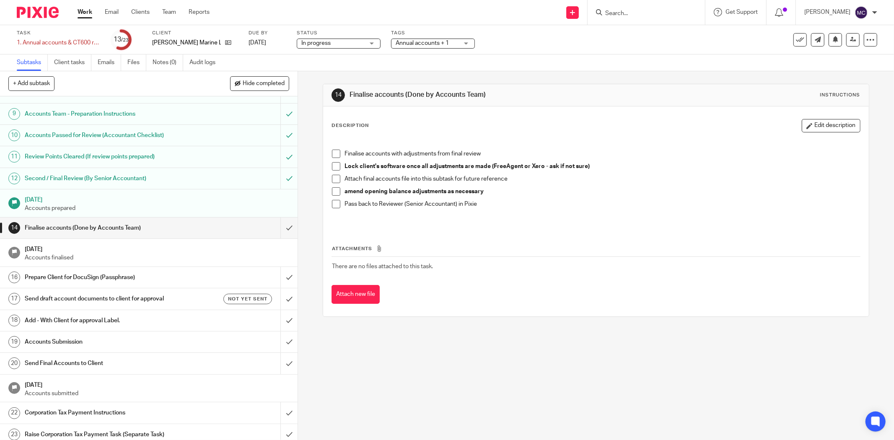
scroll to position [195, 0]
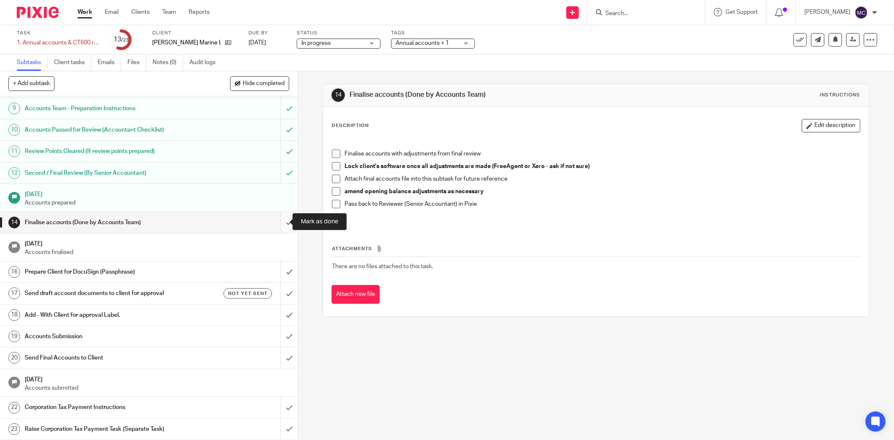
click at [278, 222] on input "submit" at bounding box center [148, 222] width 297 height 21
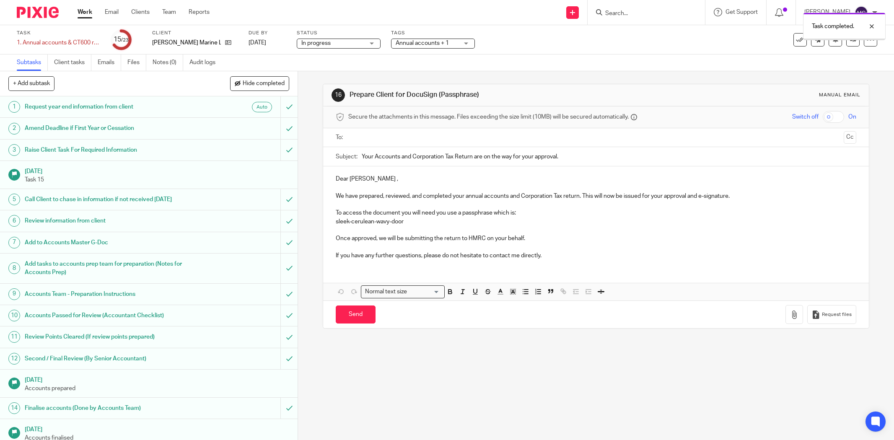
click at [338, 181] on p "Dear [PERSON_NAME] ," at bounding box center [596, 179] width 520 height 8
click at [552, 254] on p "If you have any further questions, please do not hesitate to contact me directl…" at bounding box center [596, 255] width 520 height 8
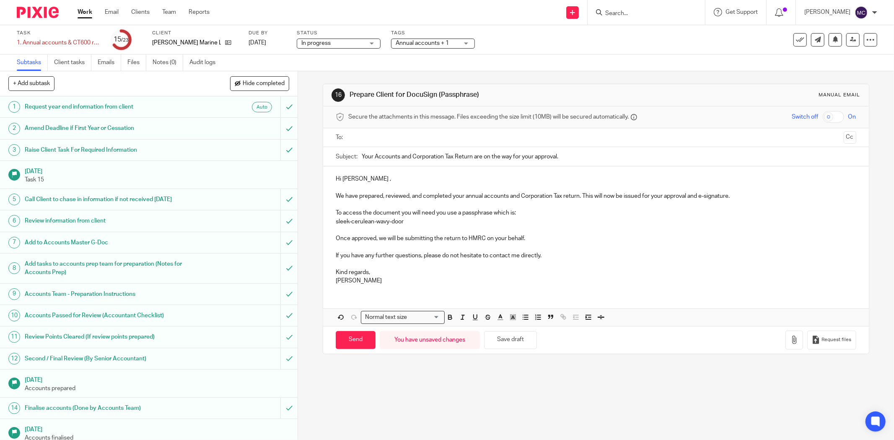
click at [384, 137] on input "text" at bounding box center [595, 138] width 488 height 10
click at [354, 340] on input "Send" at bounding box center [356, 342] width 40 height 18
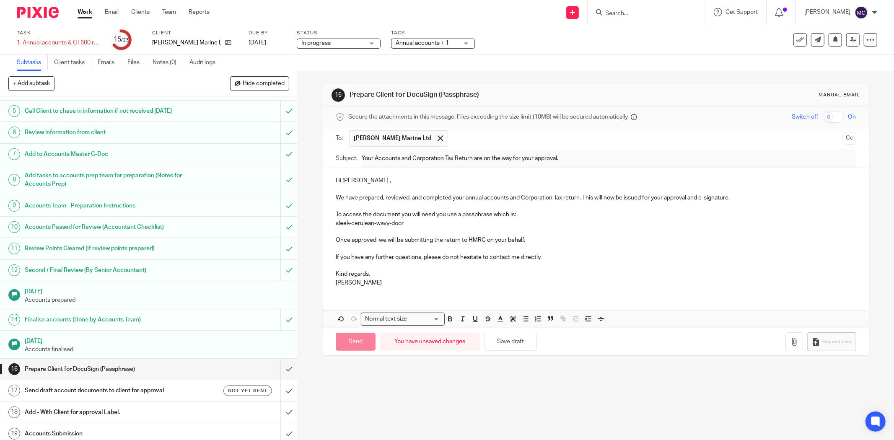
scroll to position [195, 0]
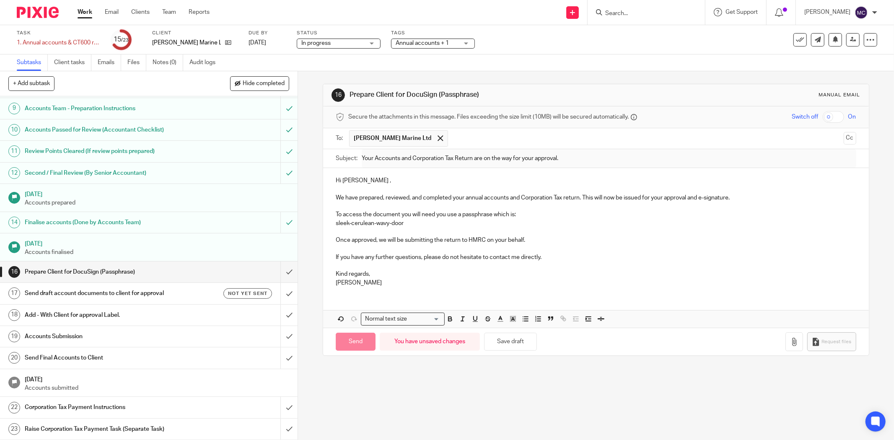
type input "Sent"
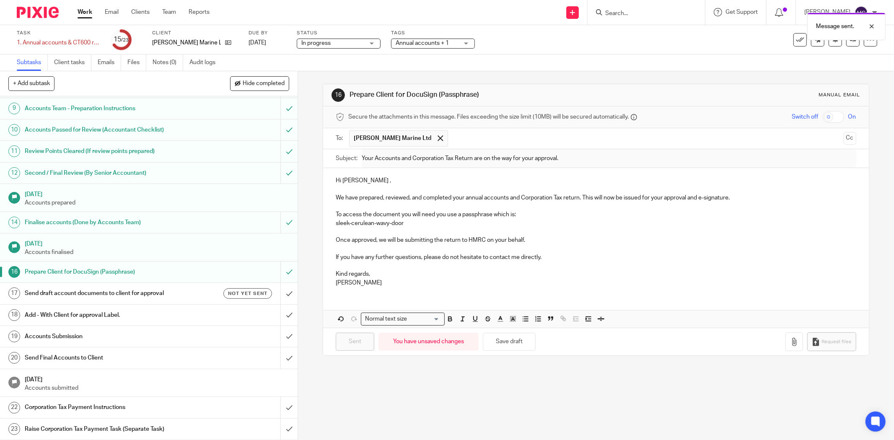
click at [151, 292] on h1 "Send draft account documents to client for approval" at bounding box center [107, 293] width 165 height 13
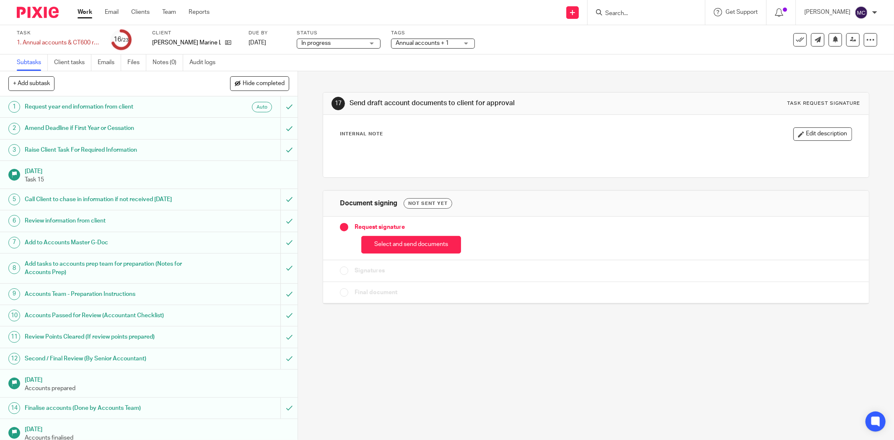
click at [434, 233] on div "Select and send documents" at bounding box center [596, 243] width 512 height 22
click at [428, 247] on button "Select and send documents" at bounding box center [411, 245] width 100 height 18
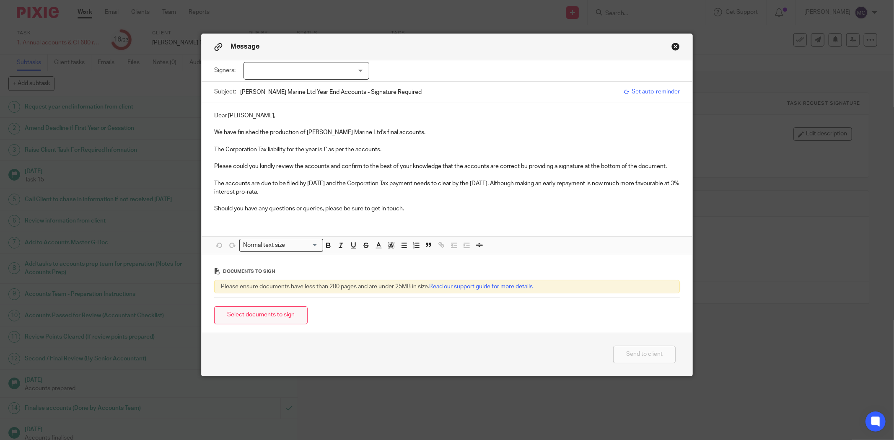
click at [274, 315] on button "Select documents to sign" at bounding box center [260, 315] width 93 height 18
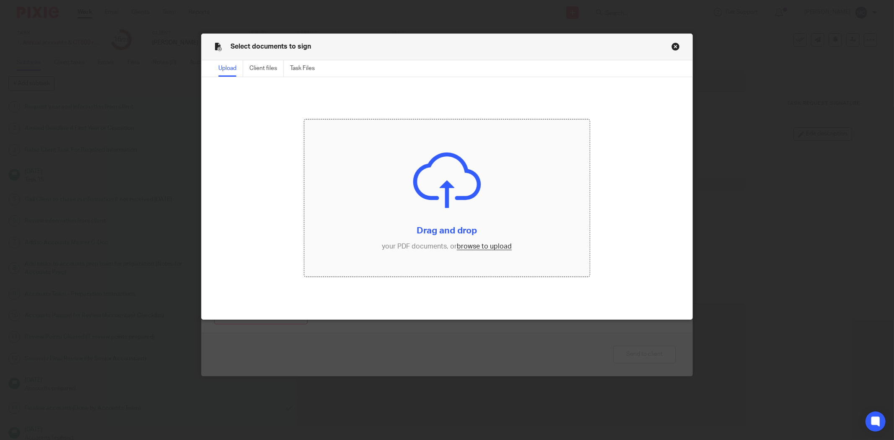
click at [475, 246] on input "file" at bounding box center [446, 197] width 285 height 157
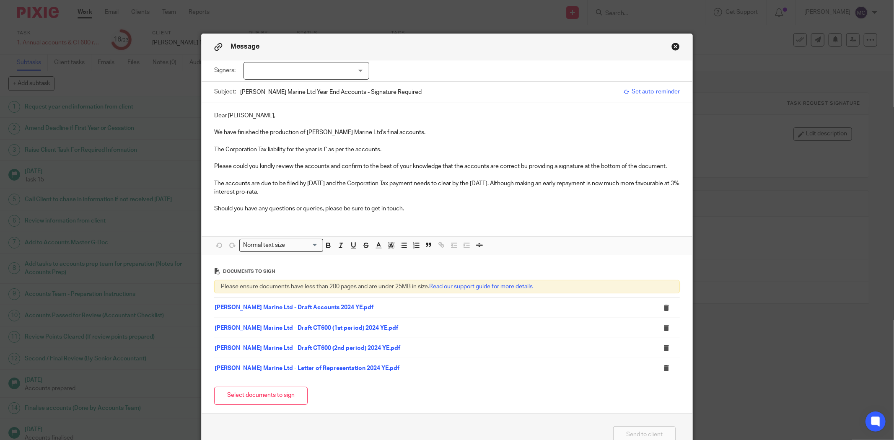
click at [218, 120] on p "Dear David," at bounding box center [446, 115] width 465 height 8
click at [326, 148] on p "The Corporation Tax liability for the year is £ as per the accounts." at bounding box center [446, 149] width 465 height 8
click at [524, 168] on p "Please could you kindly review the accounts and confirm to the best of your kno…" at bounding box center [446, 166] width 465 height 8
click at [421, 210] on p "Should you have any questions or queries, please be sure to get in touch." at bounding box center [446, 208] width 465 height 8
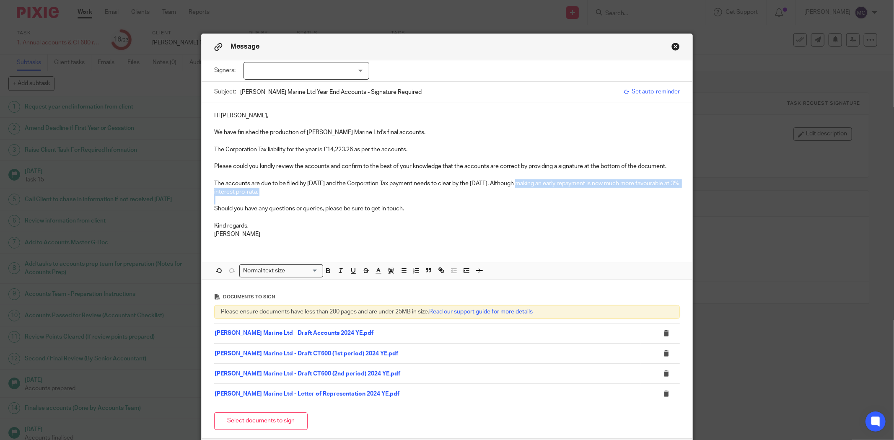
drag, startPoint x: 520, startPoint y: 181, endPoint x: 524, endPoint y: 201, distance: 20.6
click at [524, 201] on div "Hi David, We have finished the production of David Martin Marine Ltd's final ac…" at bounding box center [446, 174] width 491 height 142
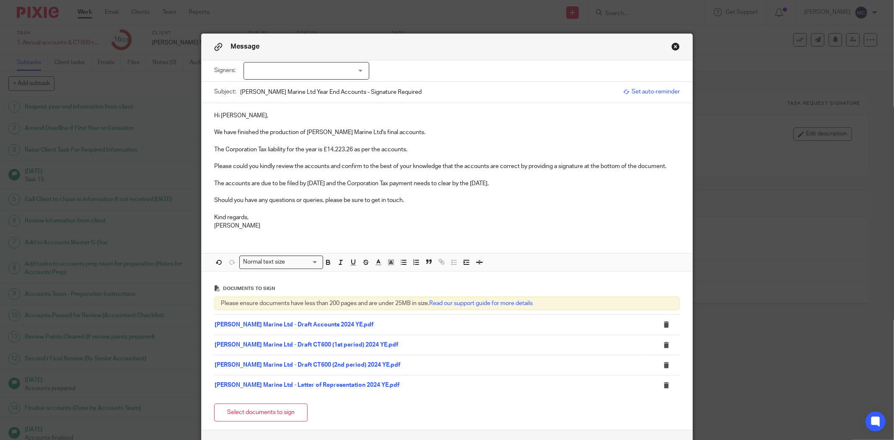
click at [321, 70] on div at bounding box center [306, 71] width 126 height 18
click at [308, 106] on li "David Leslie Martin" at bounding box center [302, 105] width 125 height 17
checkbox input "true"
click at [465, 134] on p "We have finished the production of David Martin Marine Ltd's final accounts." at bounding box center [446, 132] width 465 height 8
drag, startPoint x: 323, startPoint y: 150, endPoint x: 352, endPoint y: 149, distance: 28.9
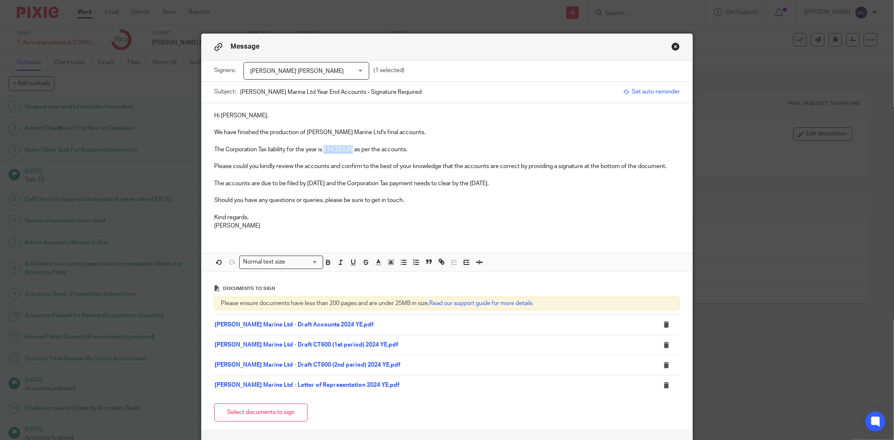
click at [352, 149] on p "The Corporation Tax liability for the year is £14,223.26 as per the accounts." at bounding box center [446, 149] width 465 height 8
click at [327, 262] on icon "button" at bounding box center [328, 262] width 8 height 8
click at [438, 198] on p "Should you have any questions or queries, please be sure to get in touch." at bounding box center [446, 200] width 465 height 8
drag, startPoint x: 424, startPoint y: 204, endPoint x: 342, endPoint y: 199, distance: 81.9
click at [342, 199] on p "Should you have any questions or queries, please be sure to get in touch." at bounding box center [446, 200] width 465 height 8
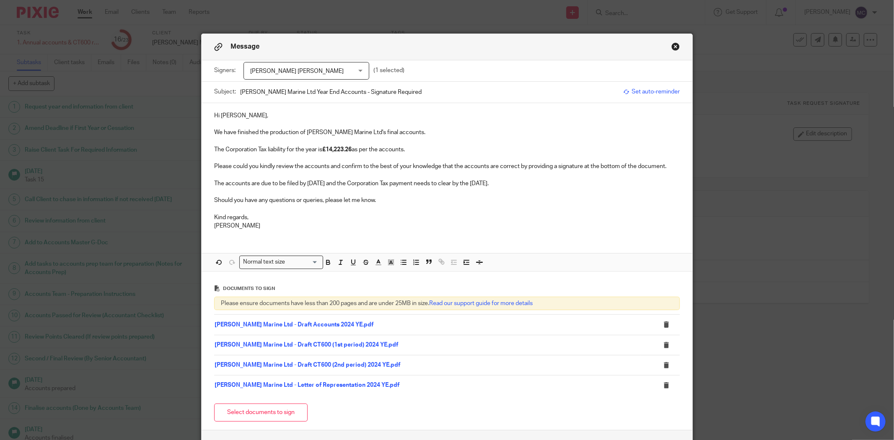
click at [306, 214] on p "Kind regards," at bounding box center [446, 217] width 465 height 8
click at [260, 225] on p "Matt" at bounding box center [446, 226] width 465 height 8
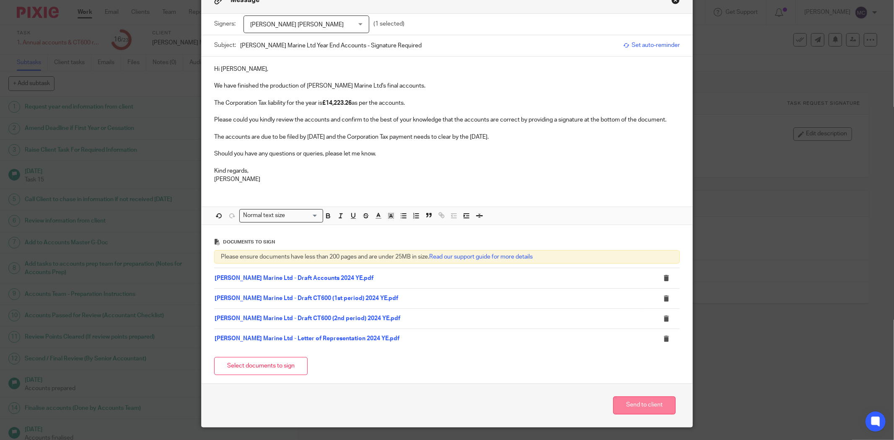
click at [625, 411] on button "Send to client" at bounding box center [644, 405] width 62 height 18
click at [139, 231] on div "Message Signers: David Leslie Martin Heather Anne Wells David Leslie Martin (1 …" at bounding box center [447, 220] width 894 height 440
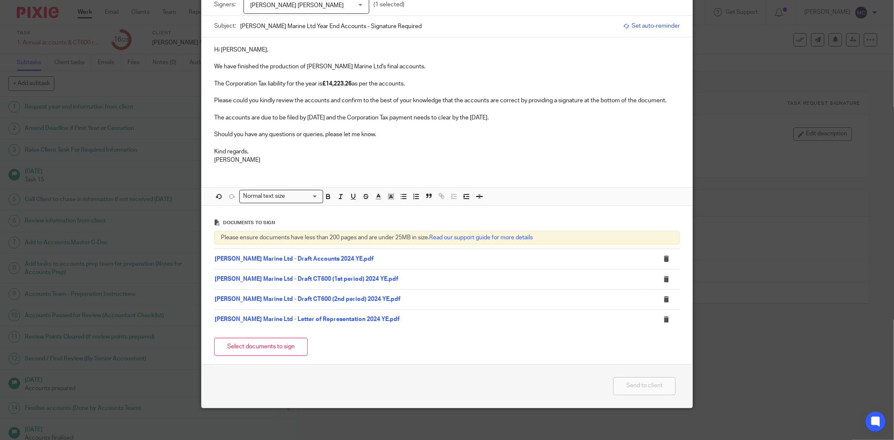
scroll to position [68, 0]
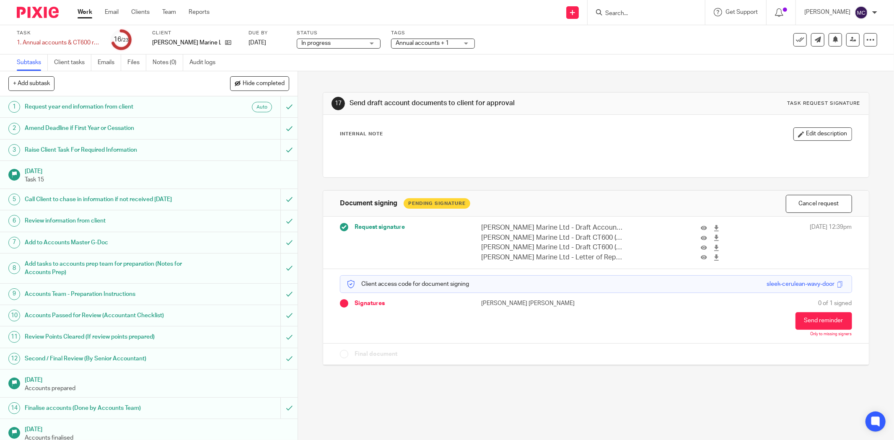
click at [431, 43] on span "Annual accounts + 1" at bounding box center [421, 43] width 53 height 6
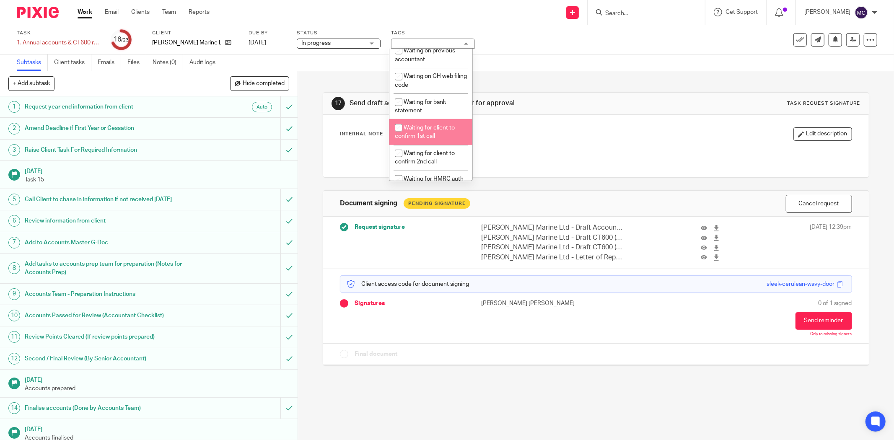
scroll to position [512, 0]
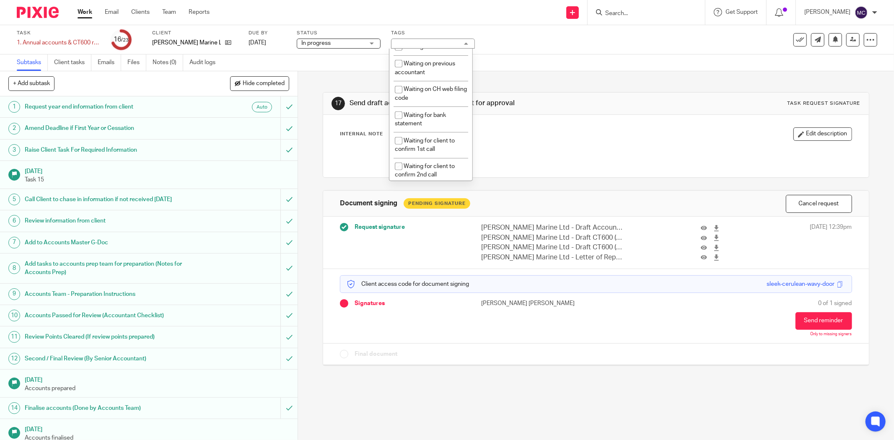
click at [439, 33] on span "With client for approval" at bounding box center [433, 30] width 60 height 6
checkbox input "true"
click at [551, 69] on div "Subtasks Client tasks Emails Files Notes (0) Audit logs" at bounding box center [447, 62] width 894 height 17
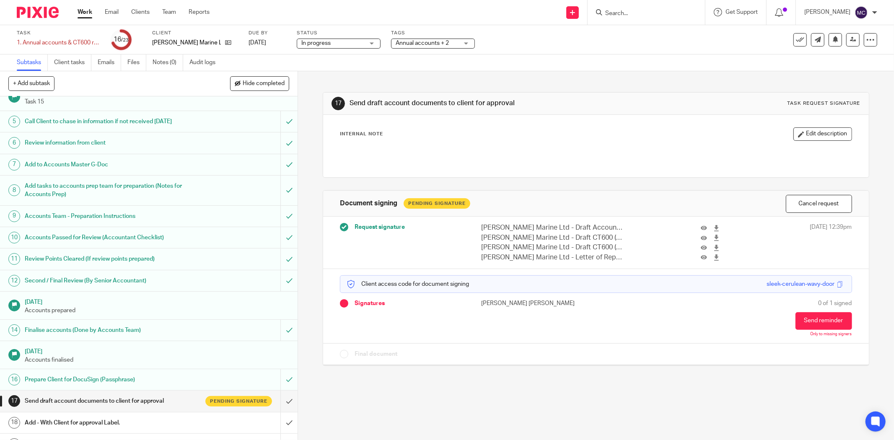
scroll to position [195, 0]
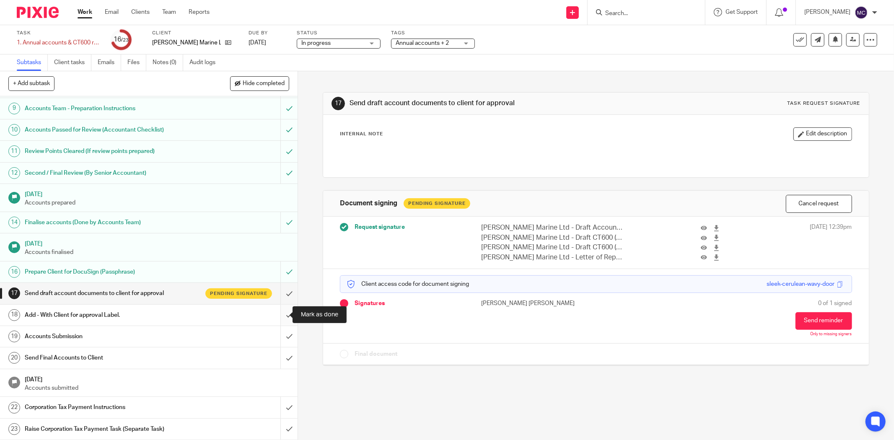
click at [275, 309] on input "submit" at bounding box center [148, 315] width 297 height 21
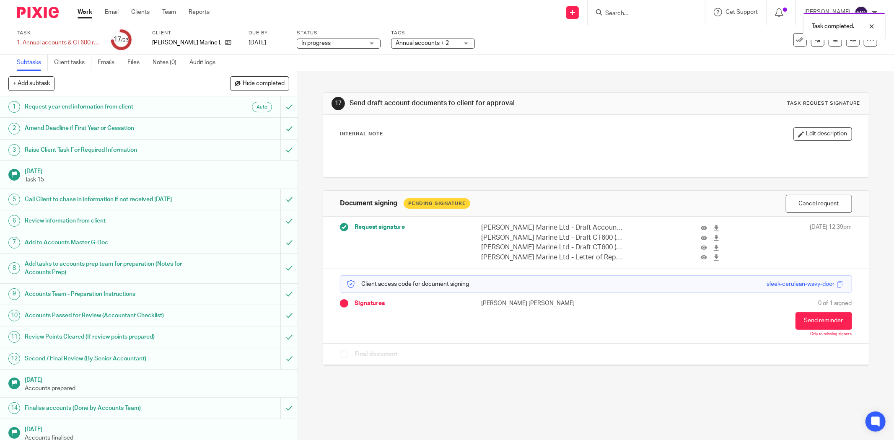
click at [82, 11] on link "Work" at bounding box center [84, 12] width 15 height 8
